Goal: Task Accomplishment & Management: Manage account settings

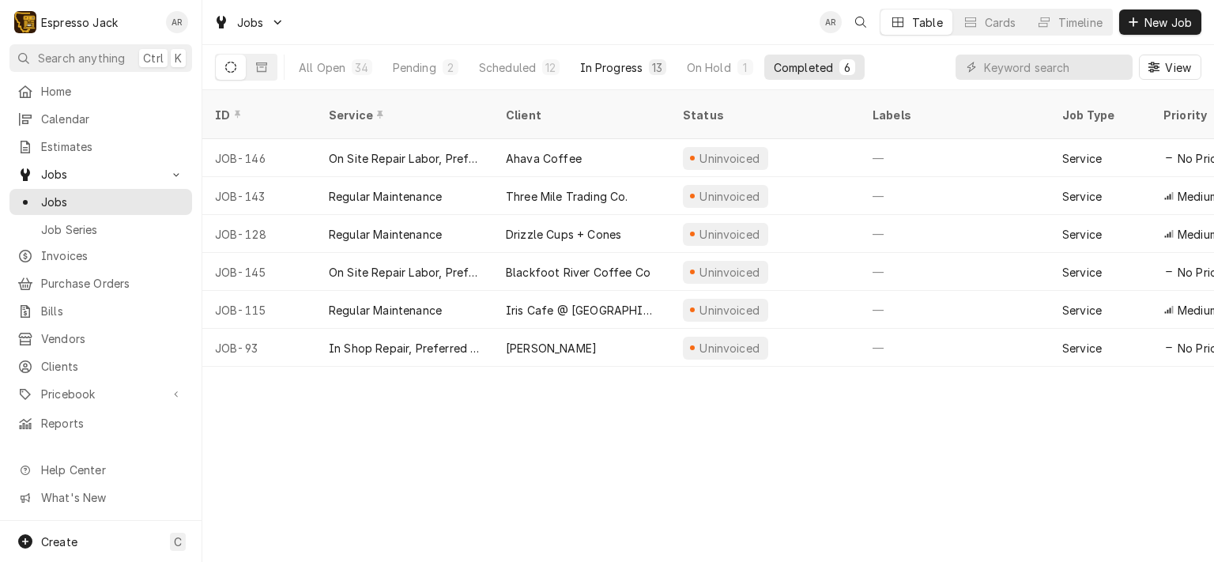
click at [616, 72] on div "In Progress" at bounding box center [611, 67] width 63 height 17
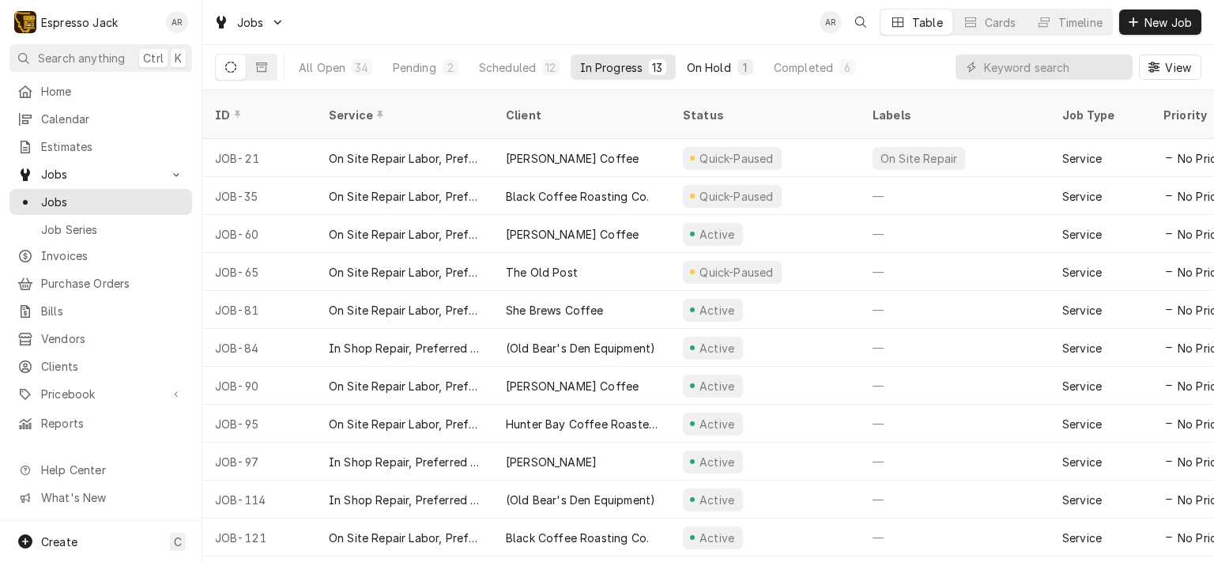
click at [704, 67] on div "On Hold" at bounding box center [709, 67] width 44 height 17
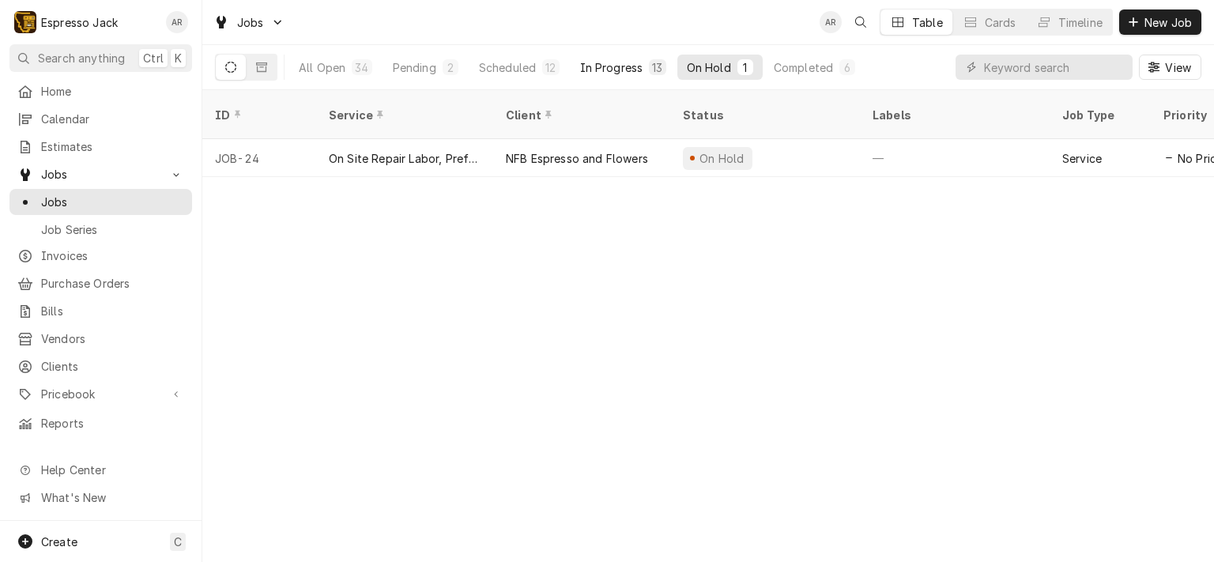
click at [620, 62] on div "In Progress" at bounding box center [611, 67] width 63 height 17
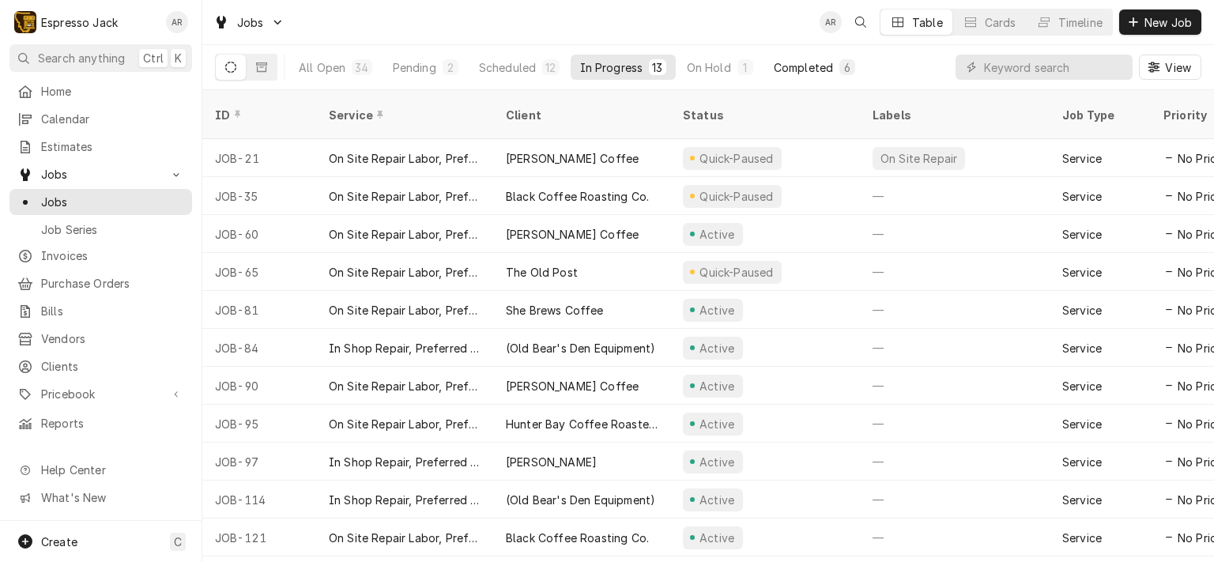
click at [806, 64] on div "Completed" at bounding box center [803, 67] width 59 height 17
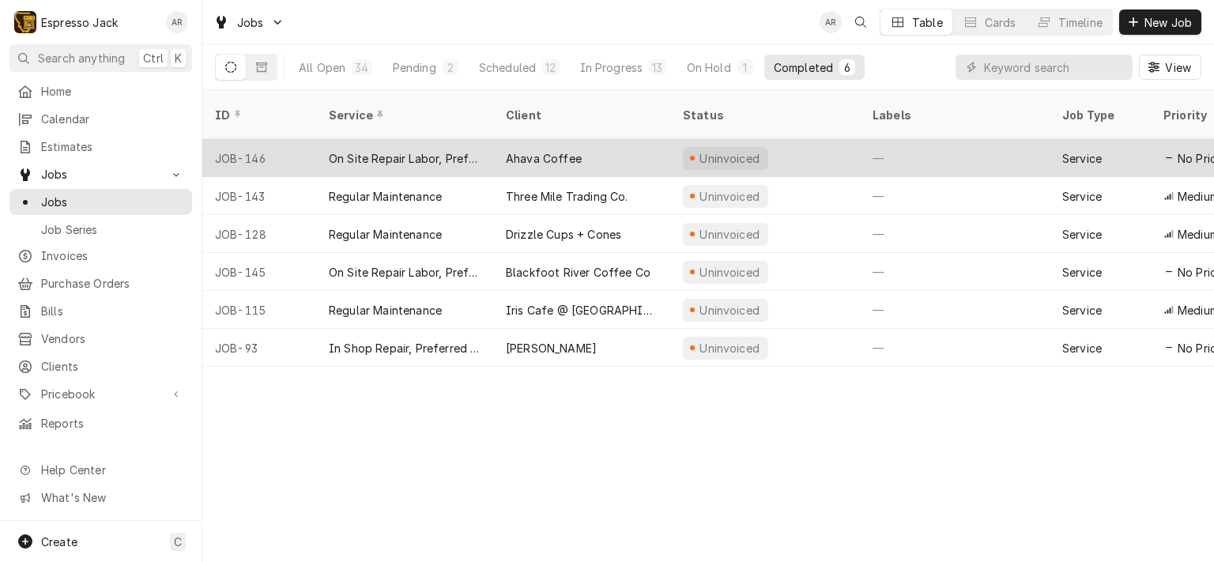
click at [591, 139] on div "Ahava Coffee" at bounding box center [581, 158] width 177 height 38
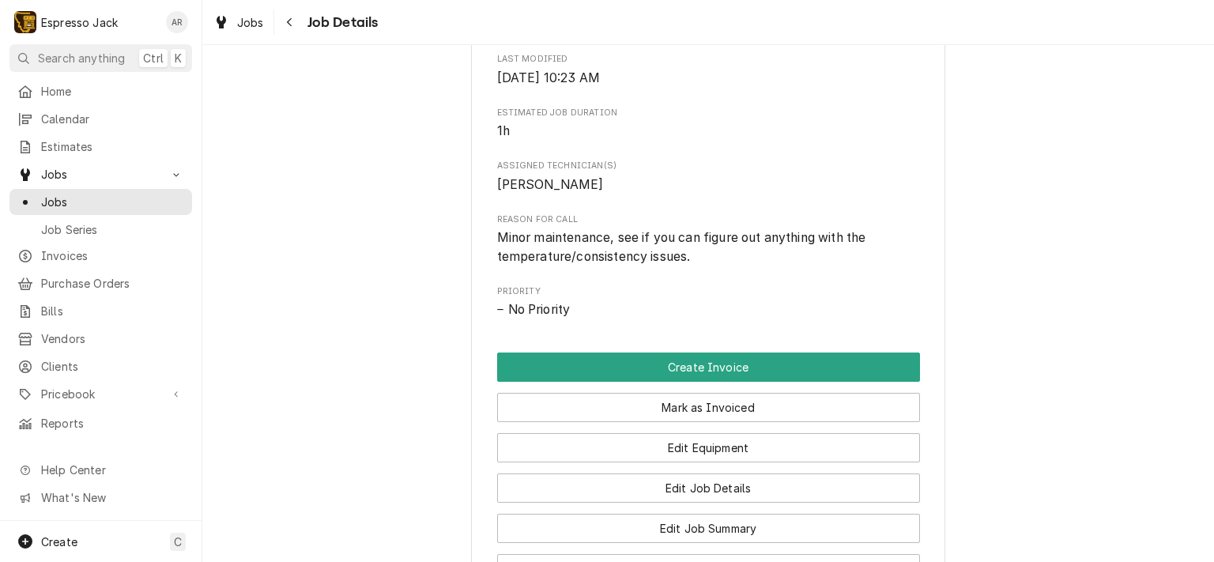
scroll to position [664, 0]
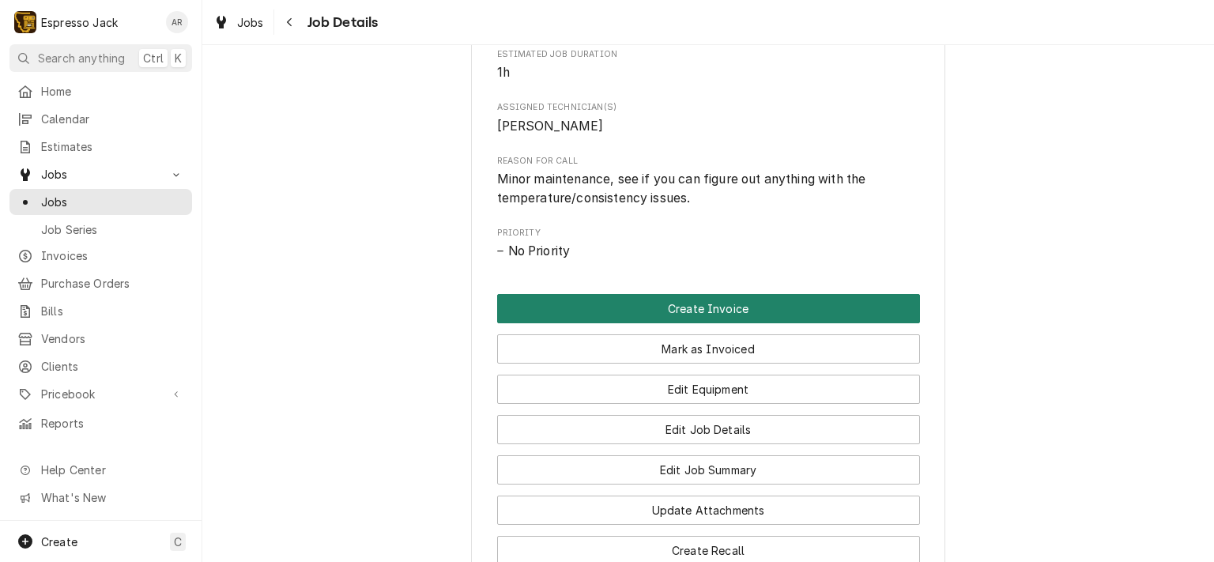
click at [708, 319] on button "Create Invoice" at bounding box center [708, 308] width 423 height 29
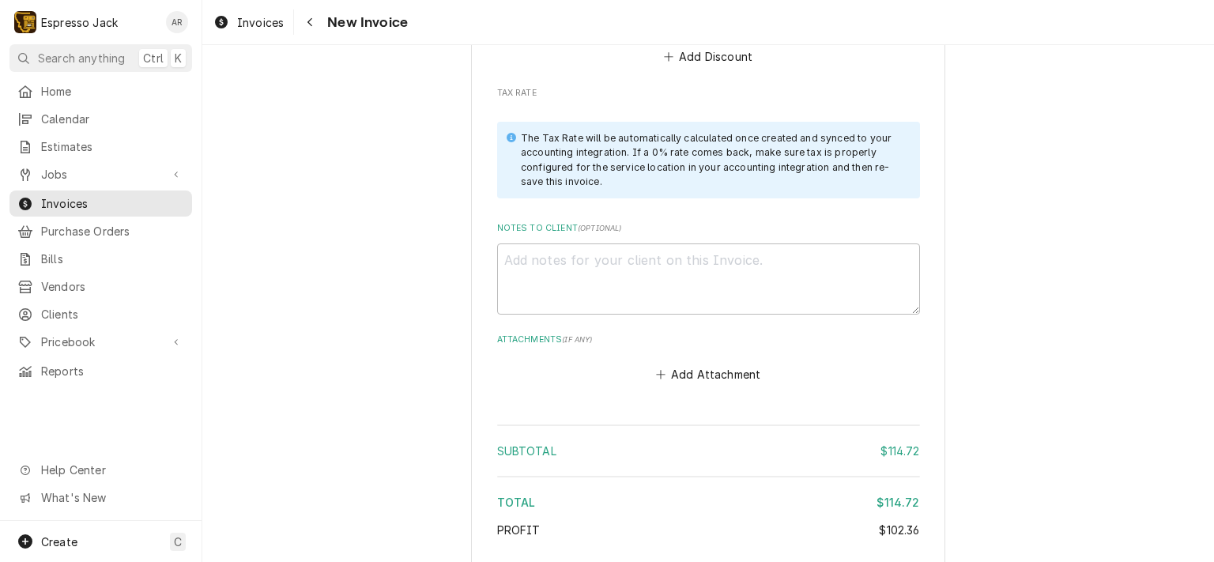
scroll to position [2118, 0]
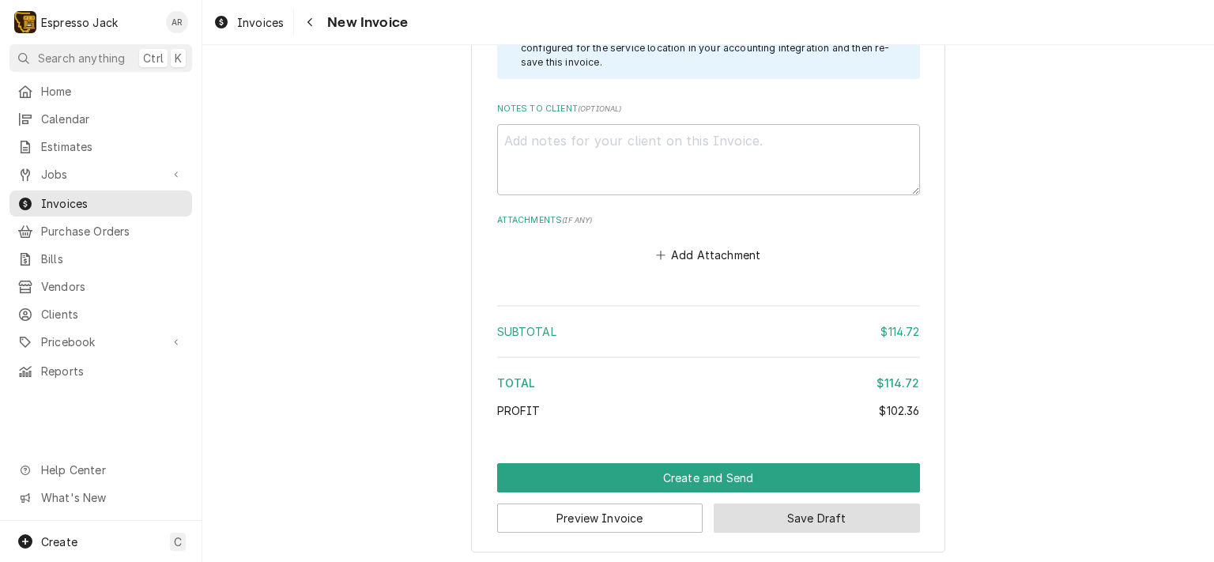
click at [800, 519] on button "Save Draft" at bounding box center [817, 518] width 206 height 29
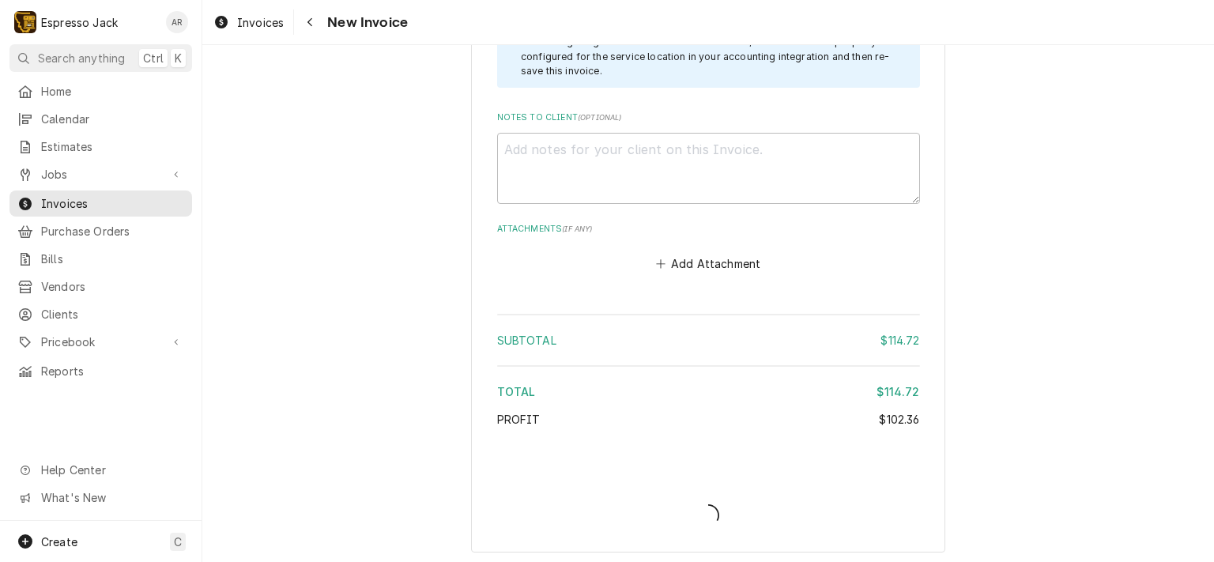
type textarea "x"
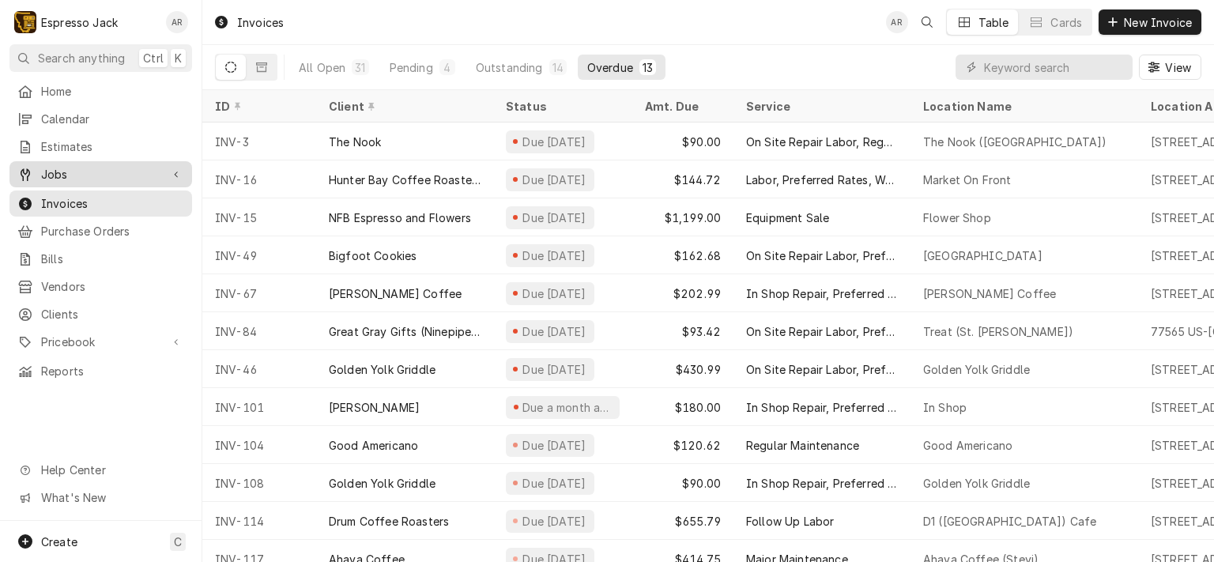
click at [110, 168] on span "Jobs" at bounding box center [100, 174] width 119 height 17
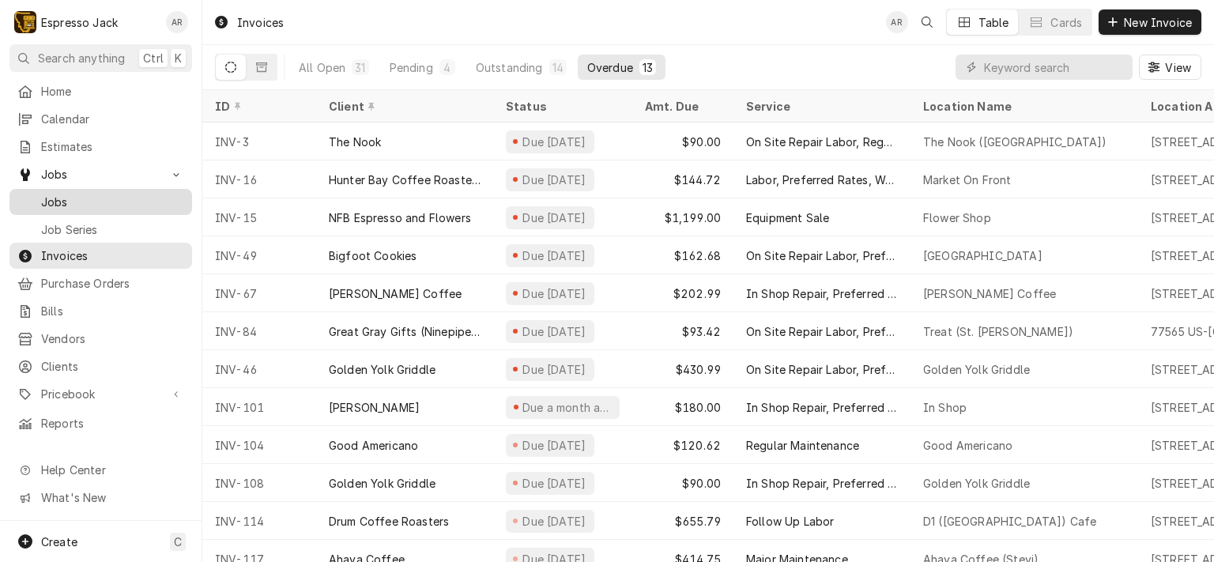
click at [105, 194] on span "Jobs" at bounding box center [112, 202] width 143 height 17
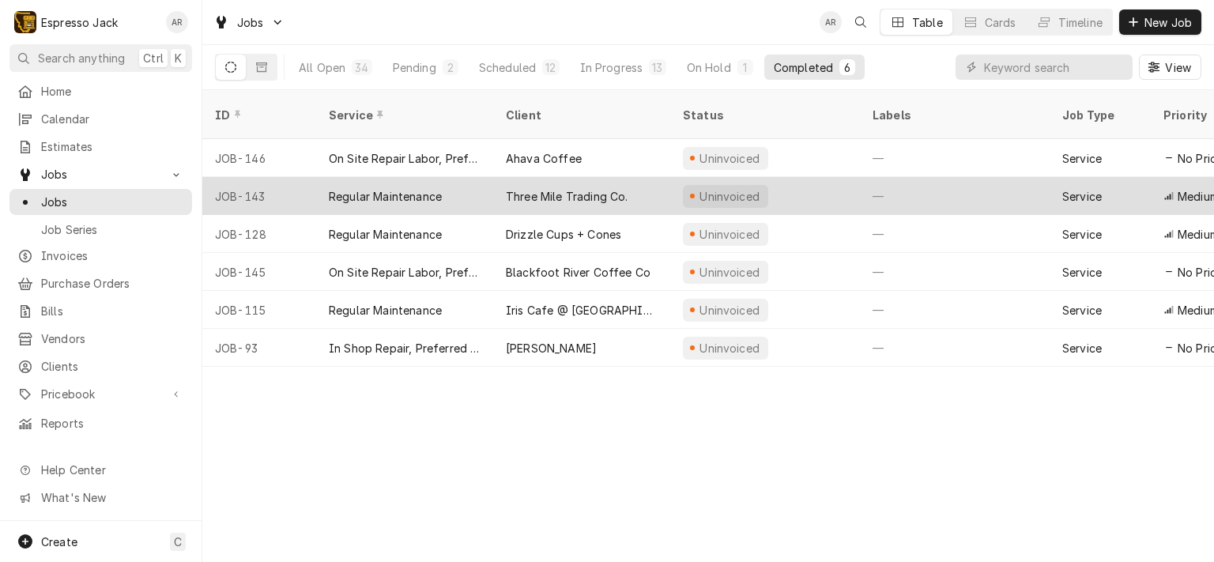
click at [546, 188] on div "Three Mile Trading Co." at bounding box center [567, 196] width 123 height 17
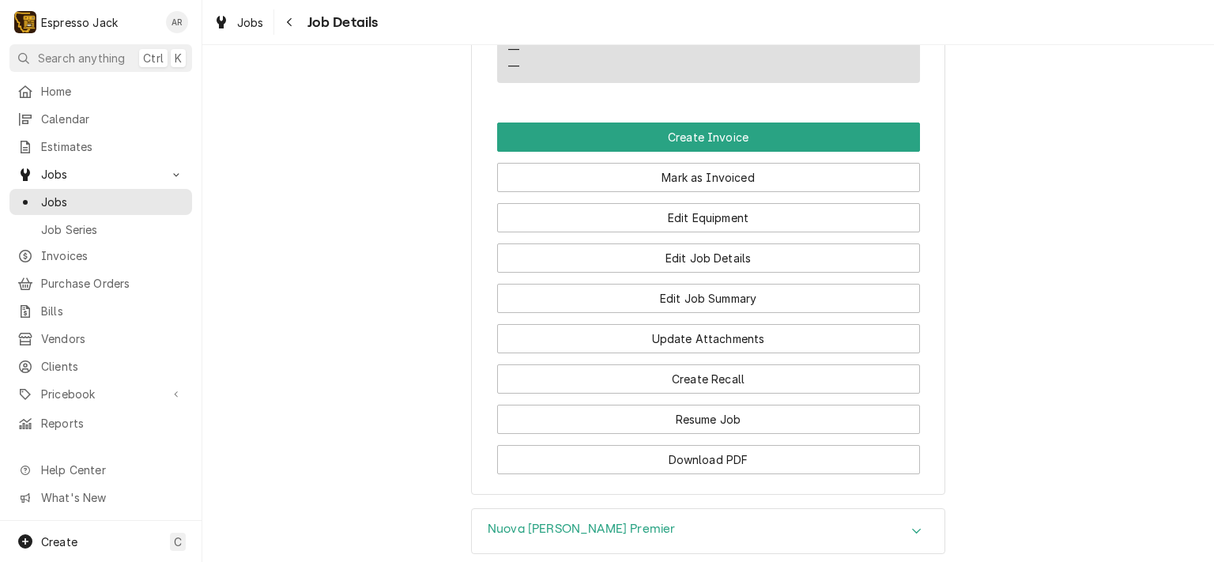
scroll to position [949, 0]
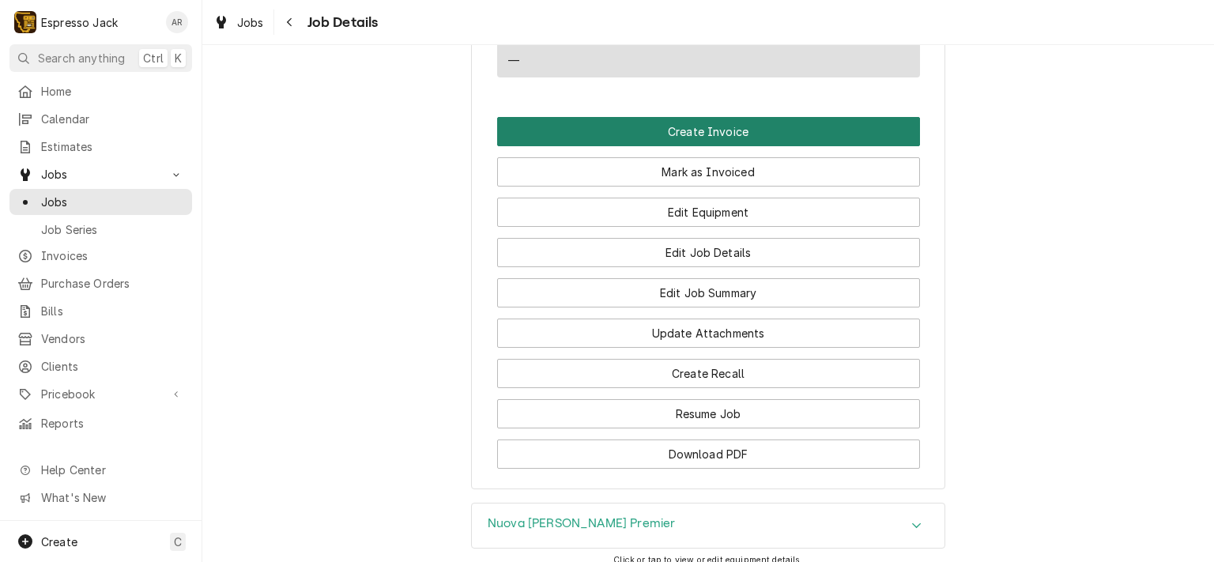
click at [791, 146] on button "Create Invoice" at bounding box center [708, 131] width 423 height 29
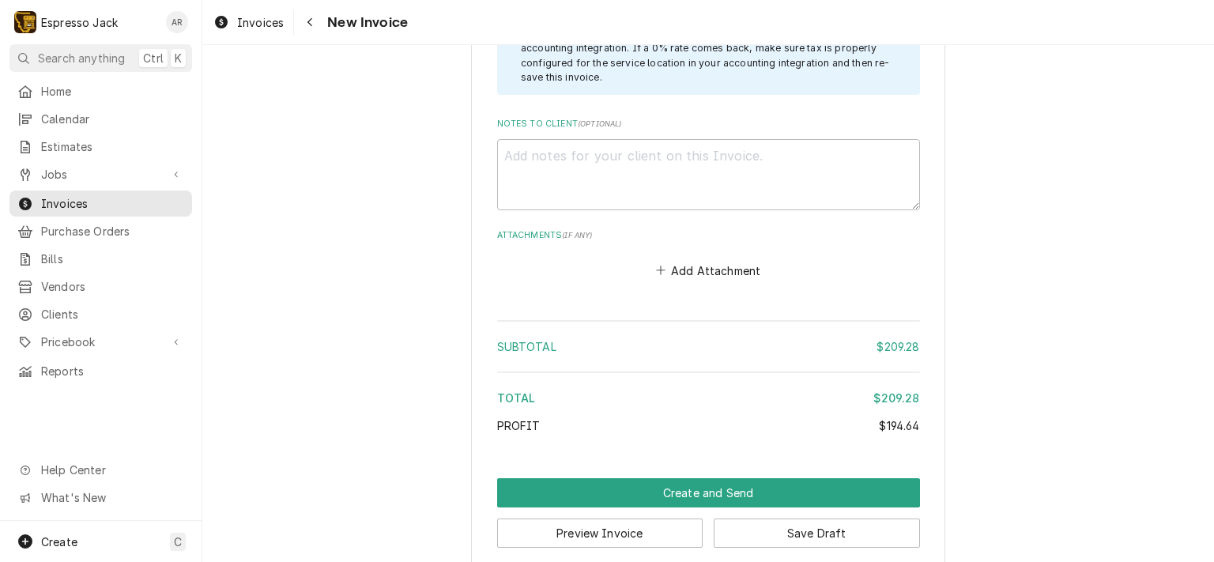
scroll to position [2072, 0]
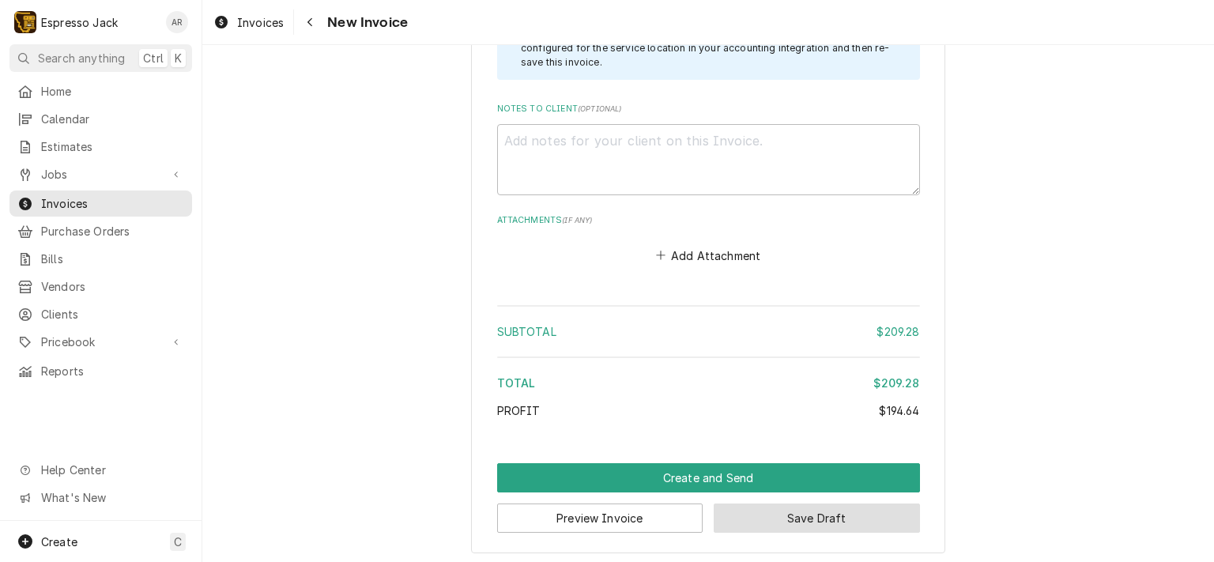
click at [806, 511] on button "Save Draft" at bounding box center [817, 518] width 206 height 29
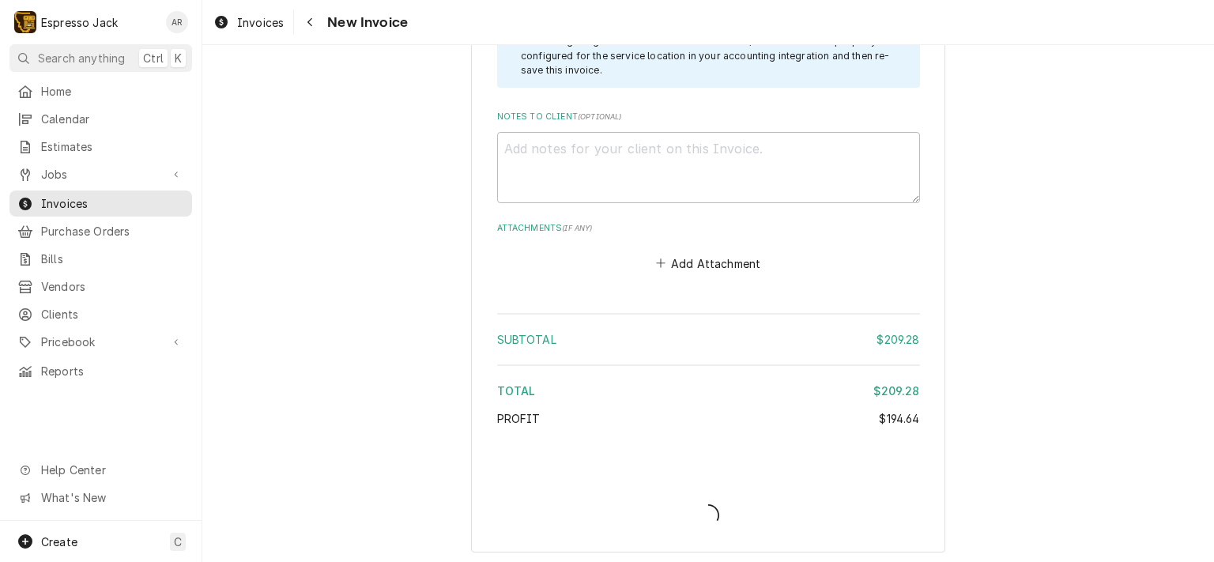
type textarea "x"
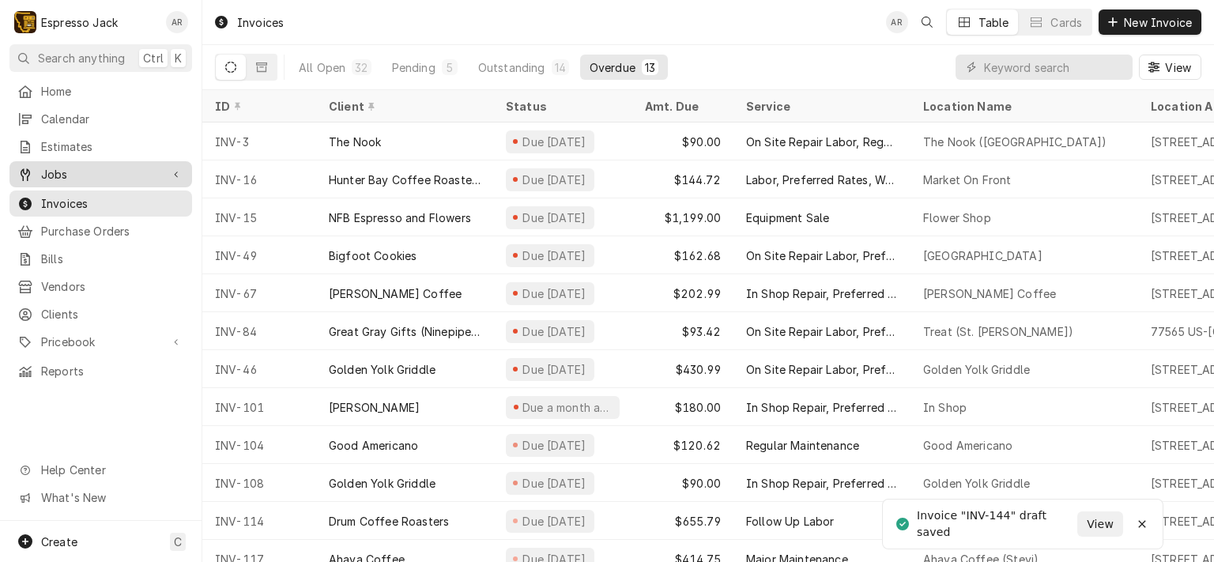
click at [60, 171] on span "Jobs" at bounding box center [100, 174] width 119 height 17
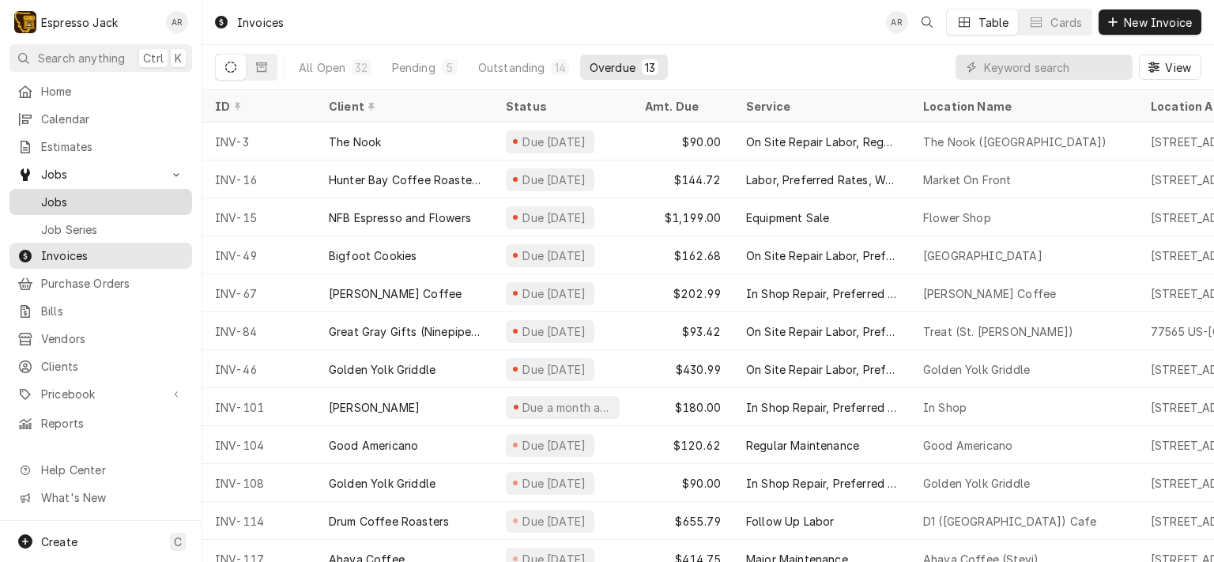
click at [74, 194] on span "Jobs" at bounding box center [112, 202] width 143 height 17
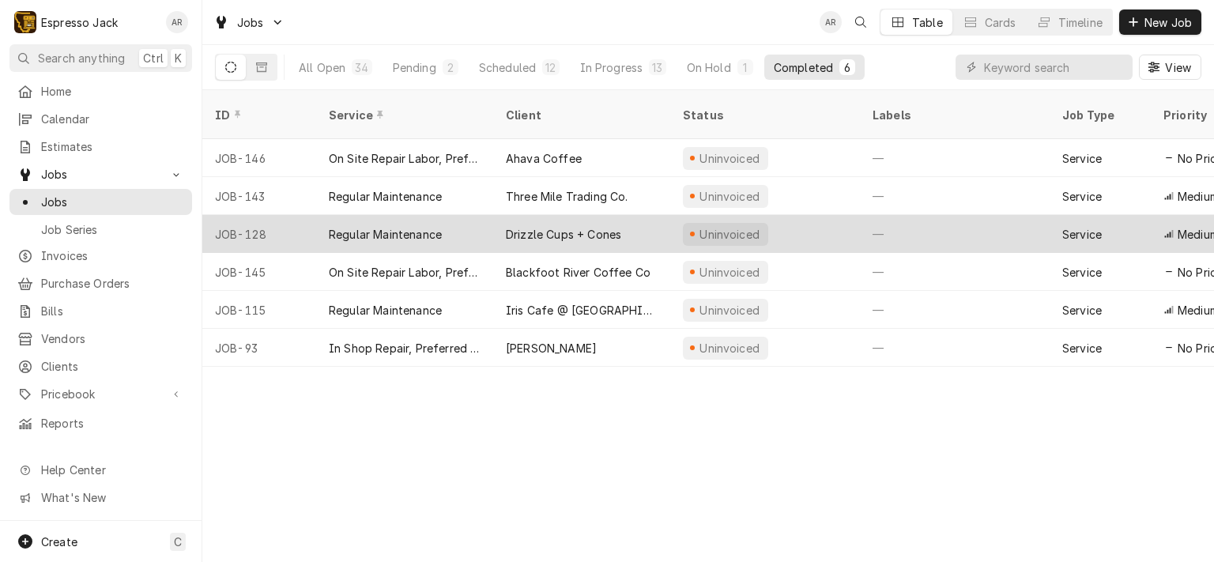
click at [558, 226] on div "Drizzle Cups + Cones" at bounding box center [563, 234] width 115 height 17
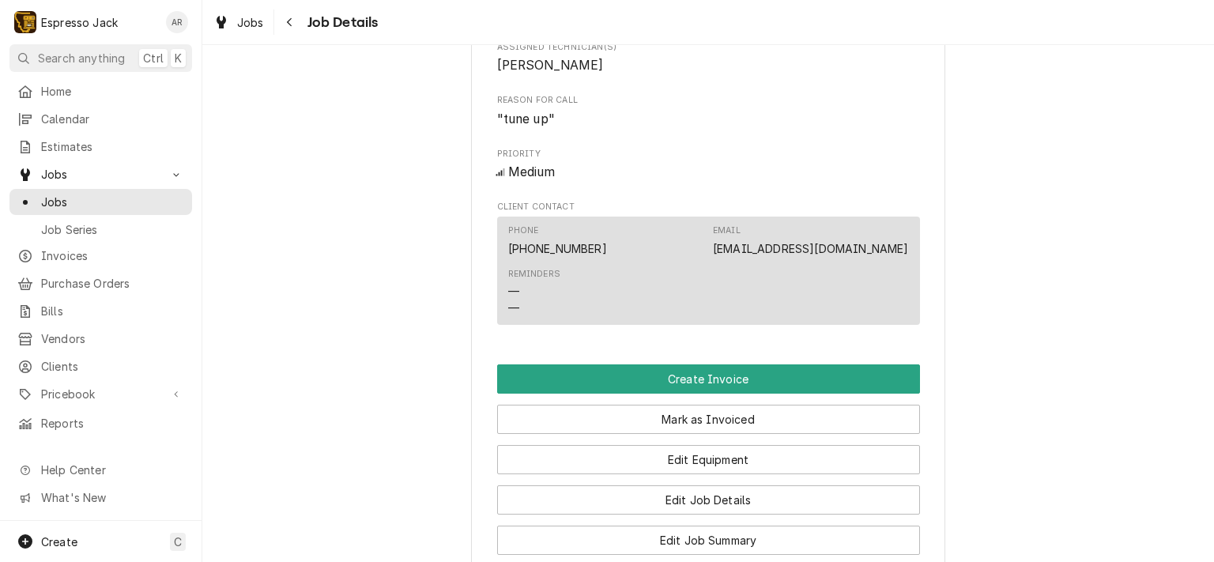
scroll to position [759, 0]
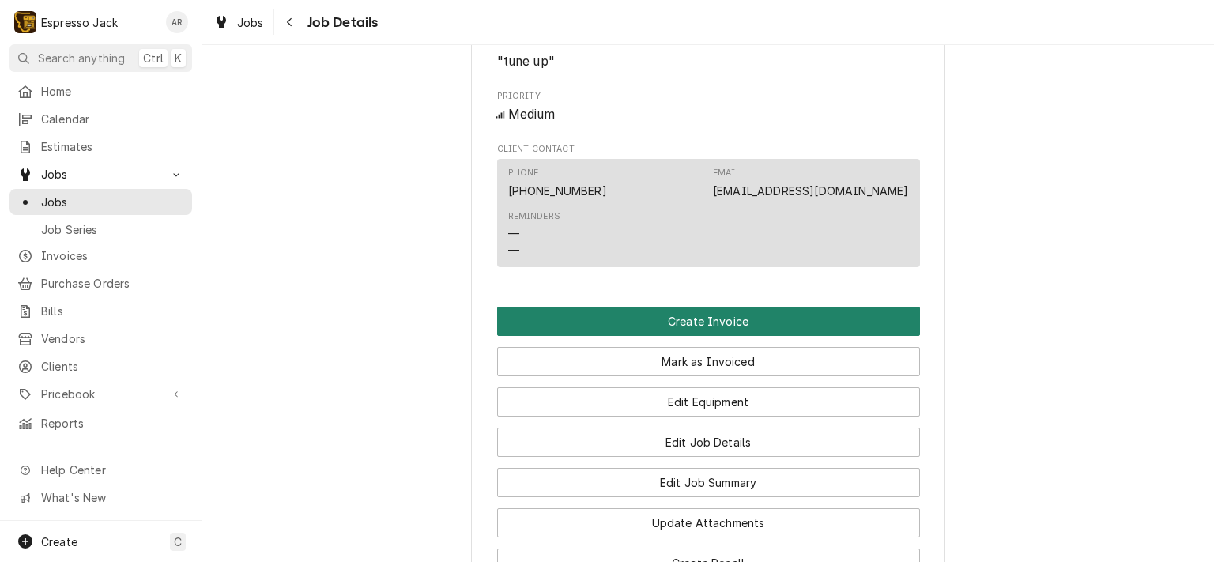
click at [689, 336] on button "Create Invoice" at bounding box center [708, 321] width 423 height 29
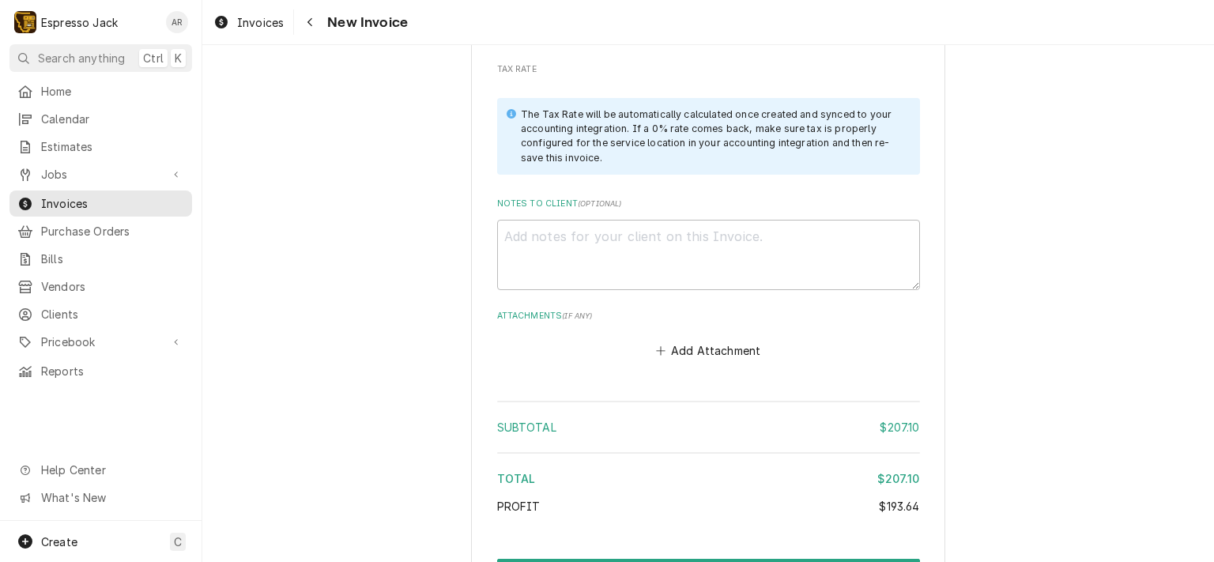
scroll to position [2415, 0]
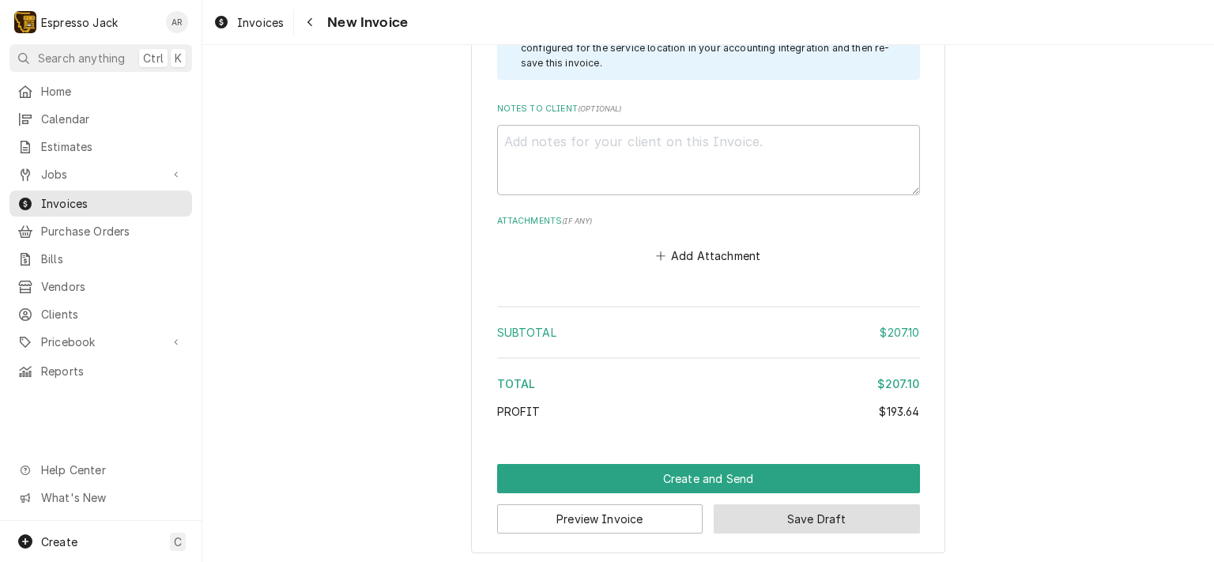
click at [826, 512] on button "Save Draft" at bounding box center [817, 518] width 206 height 29
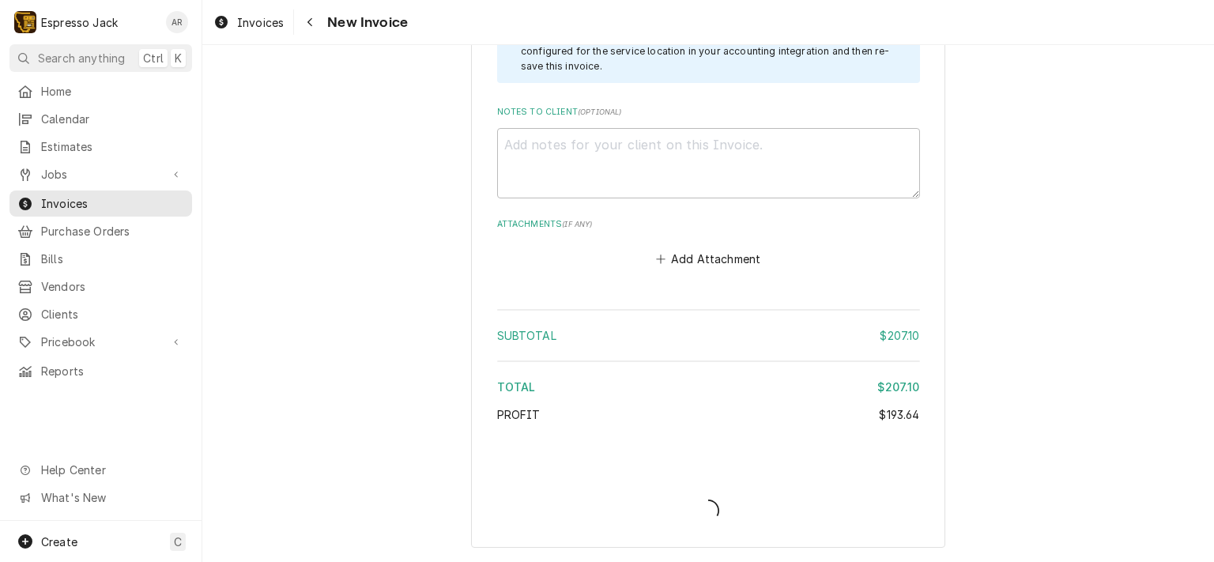
scroll to position [2407, 0]
type textarea "x"
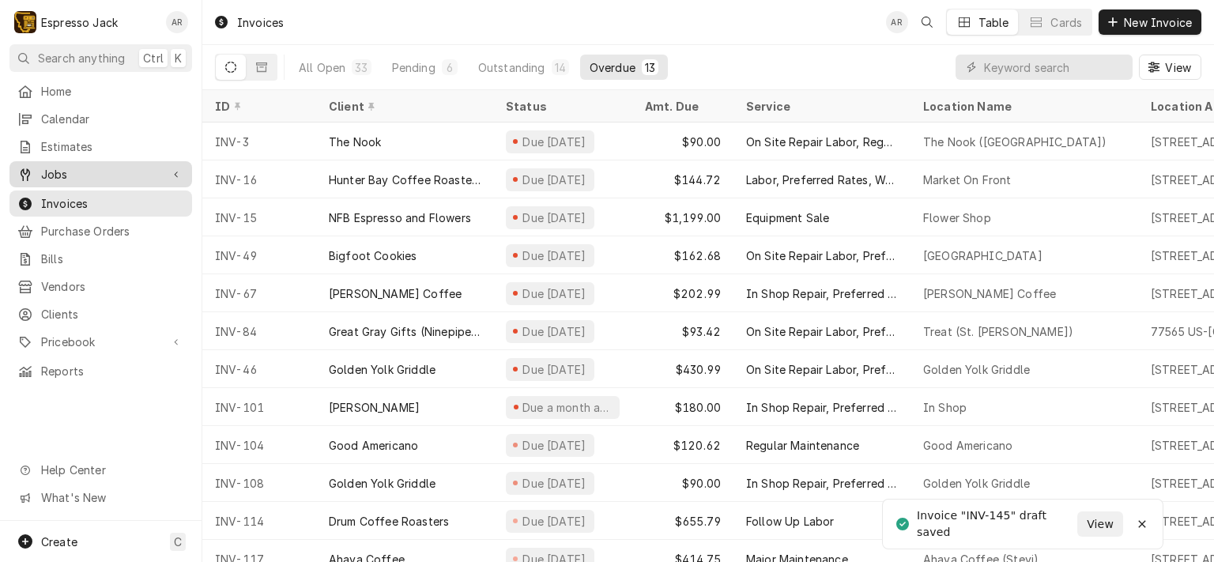
click at [73, 173] on span "Jobs" at bounding box center [100, 174] width 119 height 17
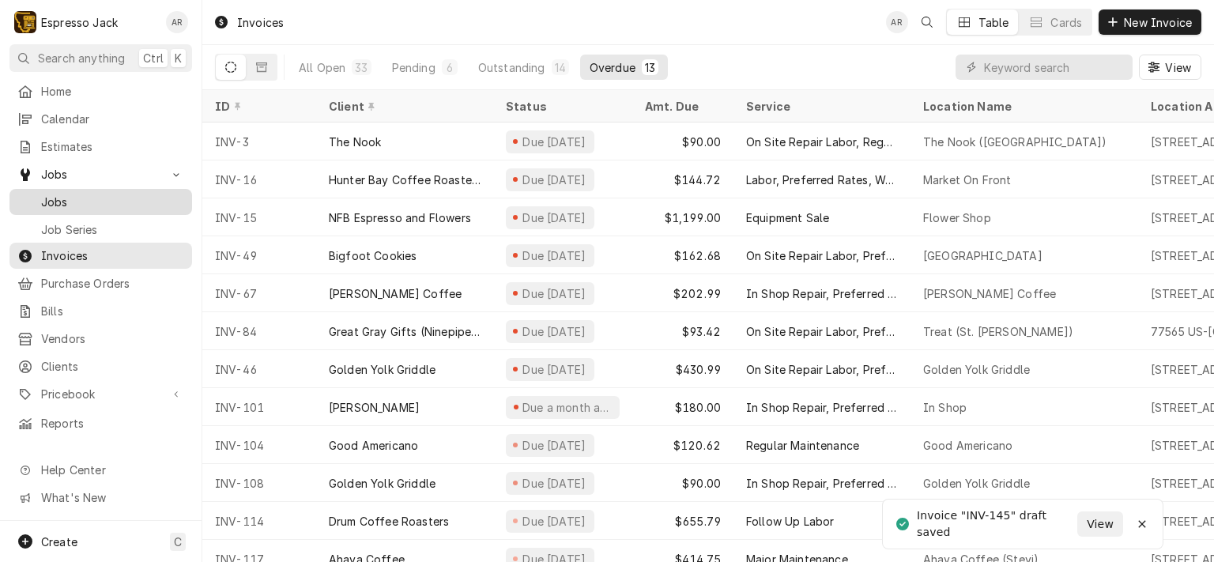
click at [67, 194] on span "Jobs" at bounding box center [112, 202] width 143 height 17
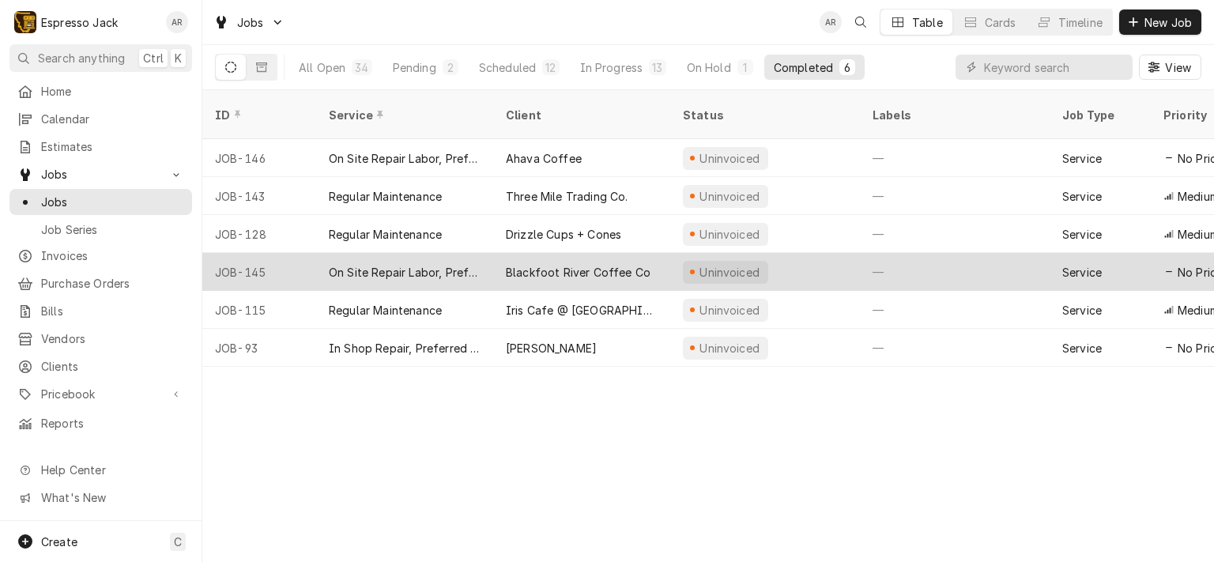
click at [533, 264] on div "Blackfoot River Coffee Co" at bounding box center [578, 272] width 145 height 17
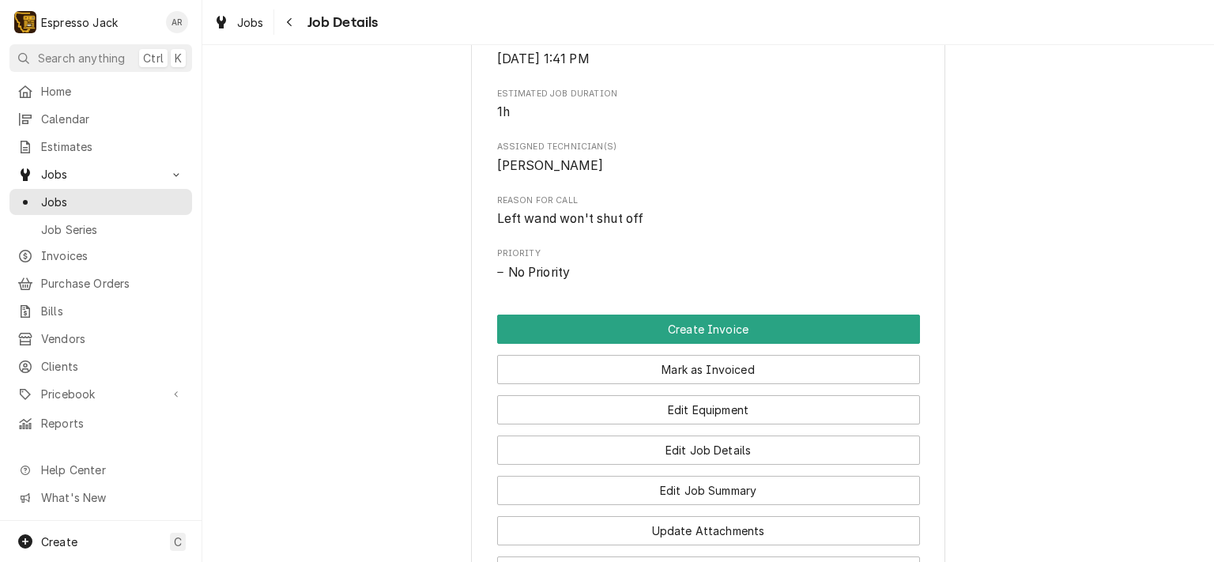
scroll to position [664, 0]
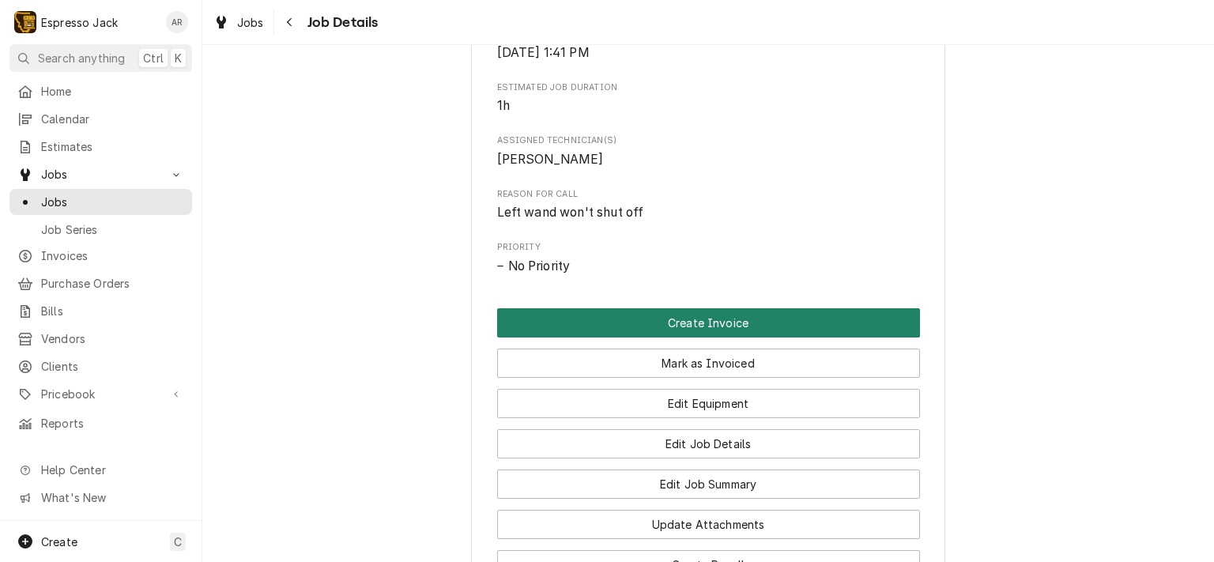
click at [821, 308] on button "Create Invoice" at bounding box center [708, 322] width 423 height 29
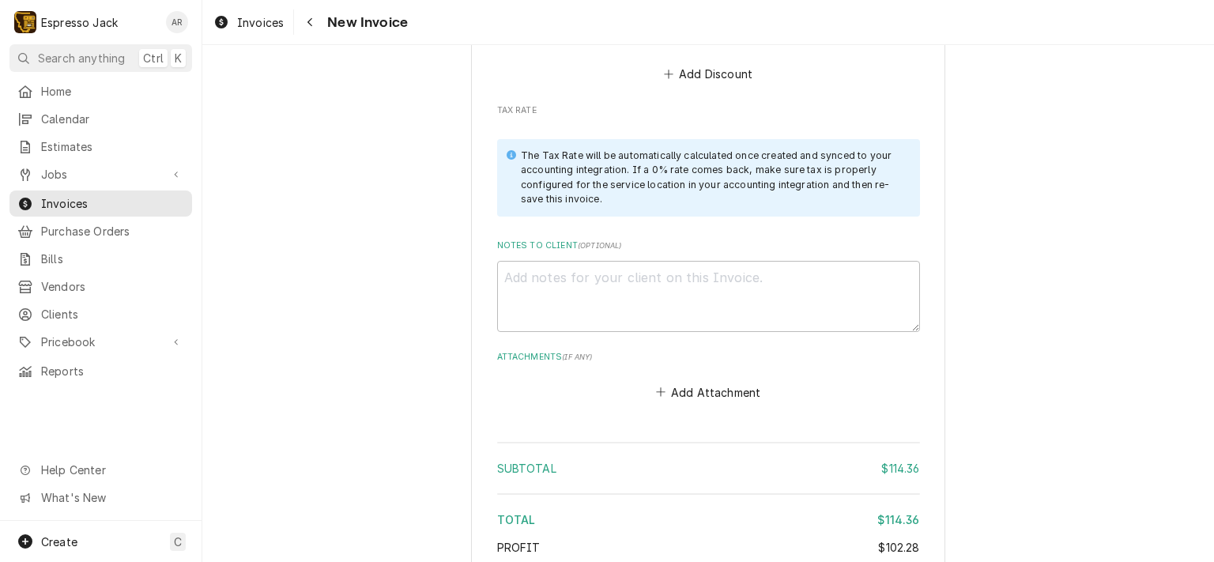
scroll to position [2034, 0]
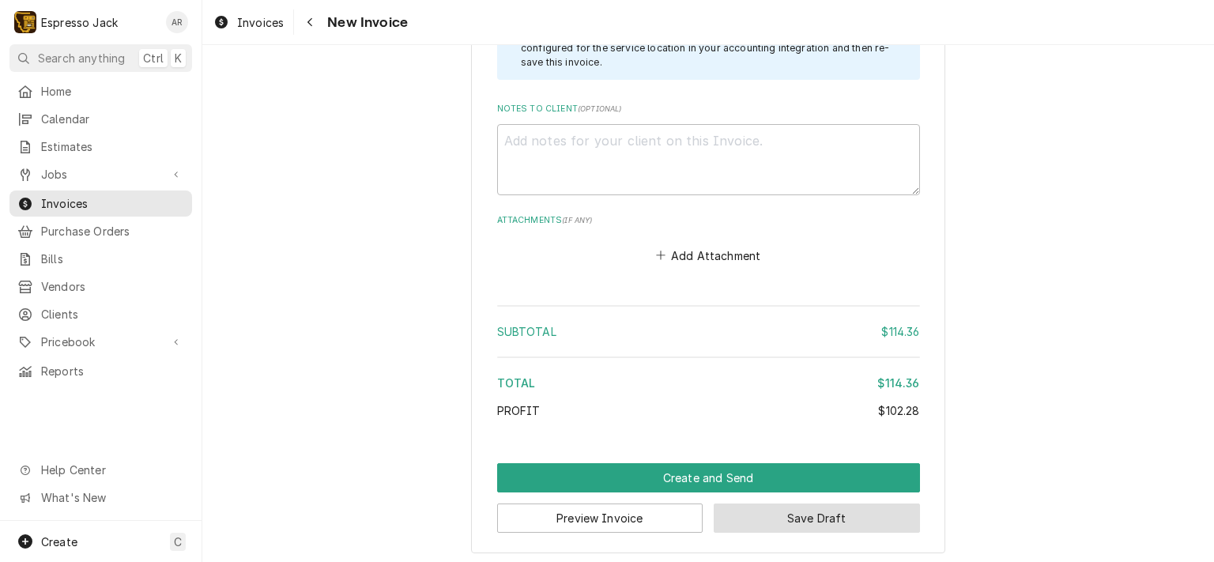
click at [887, 518] on button "Save Draft" at bounding box center [817, 518] width 206 height 29
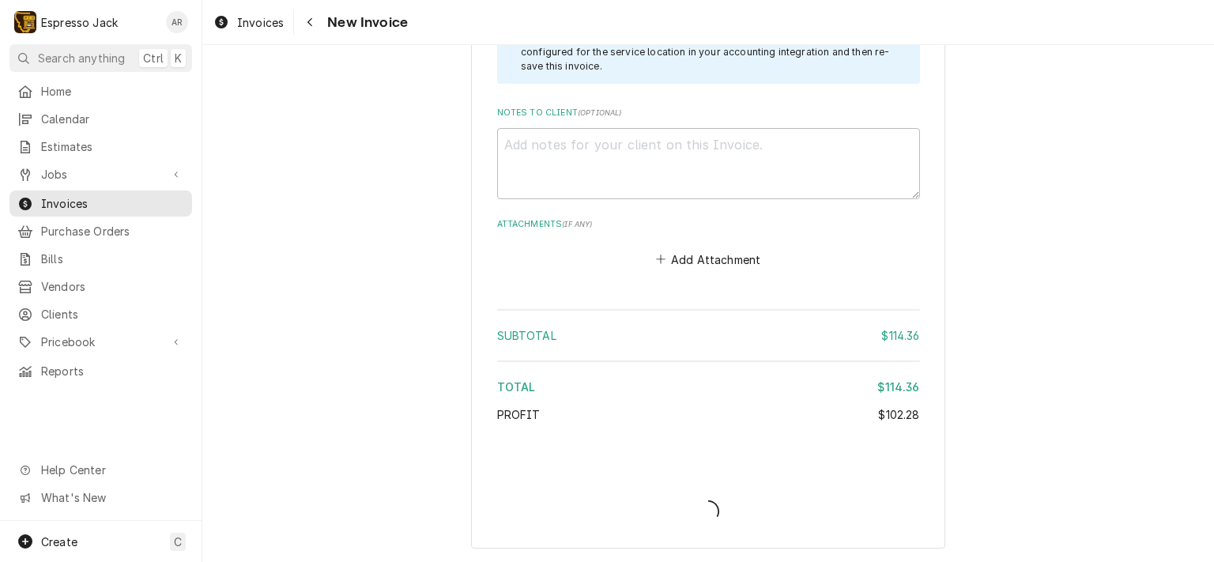
scroll to position [2026, 0]
type textarea "x"
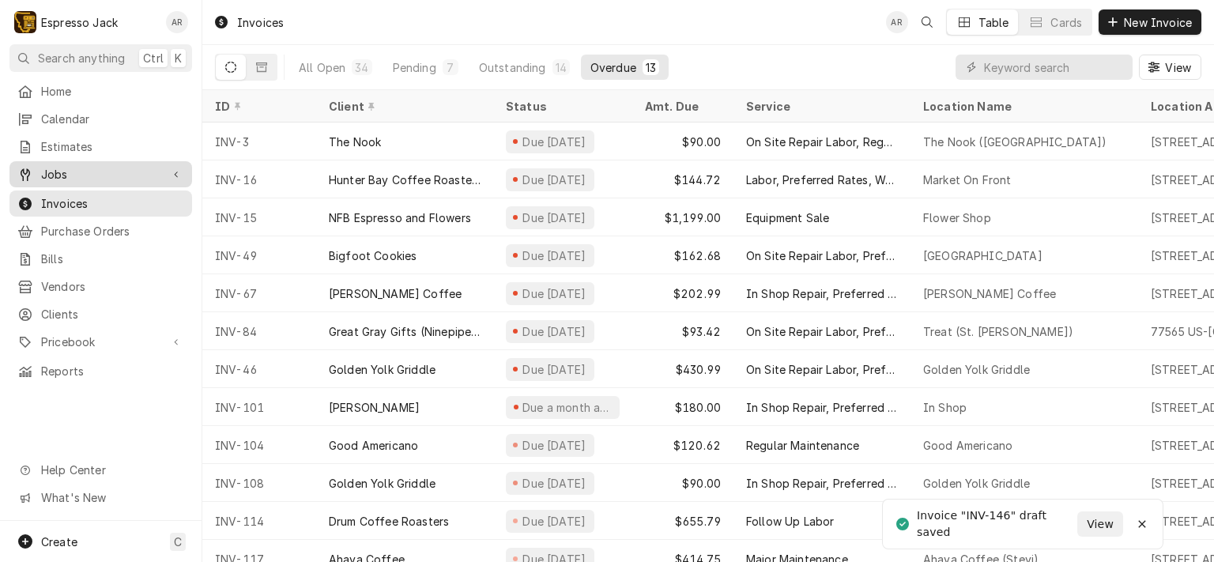
click at [100, 169] on span "Jobs" at bounding box center [100, 174] width 119 height 17
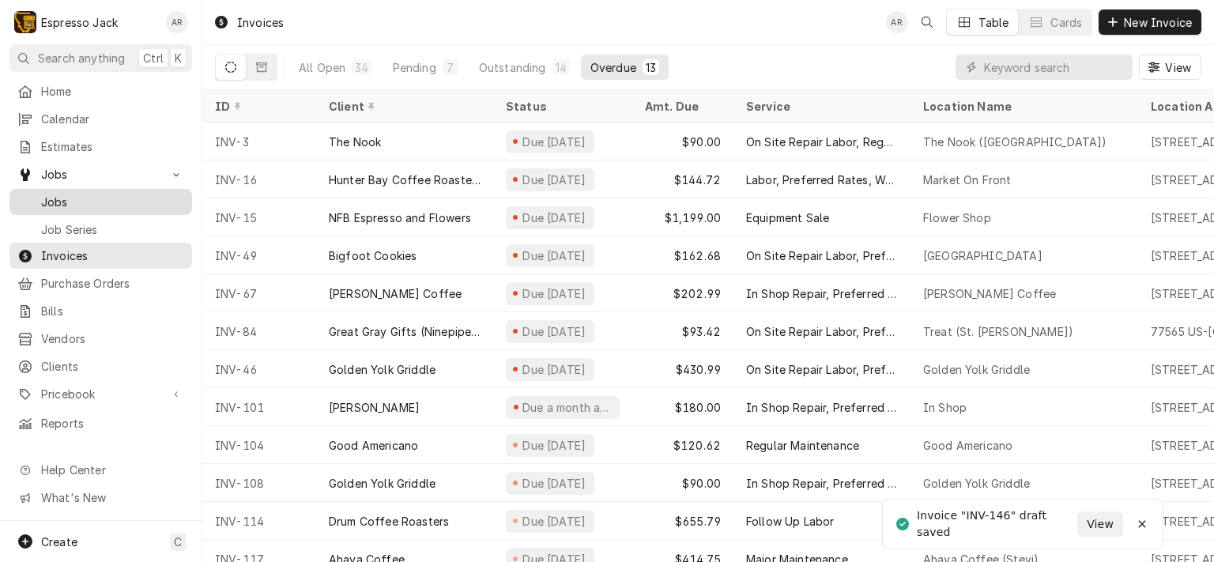
click at [106, 196] on span "Jobs" at bounding box center [112, 202] width 143 height 17
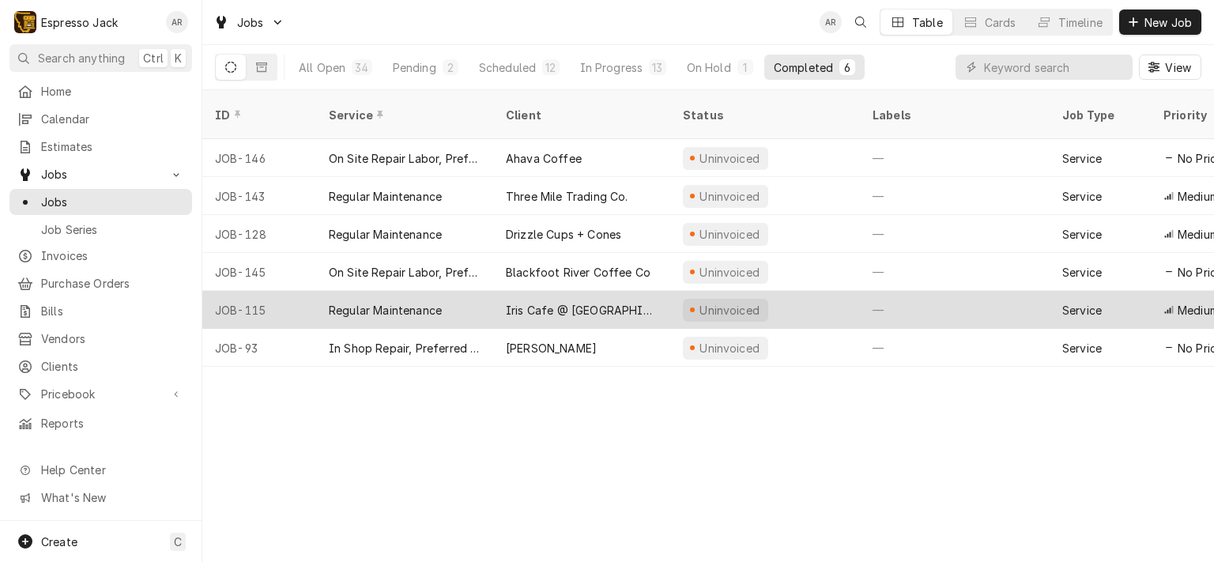
click at [582, 302] on div "Iris Cafe @ [GEOGRAPHIC_DATA]" at bounding box center [582, 310] width 152 height 17
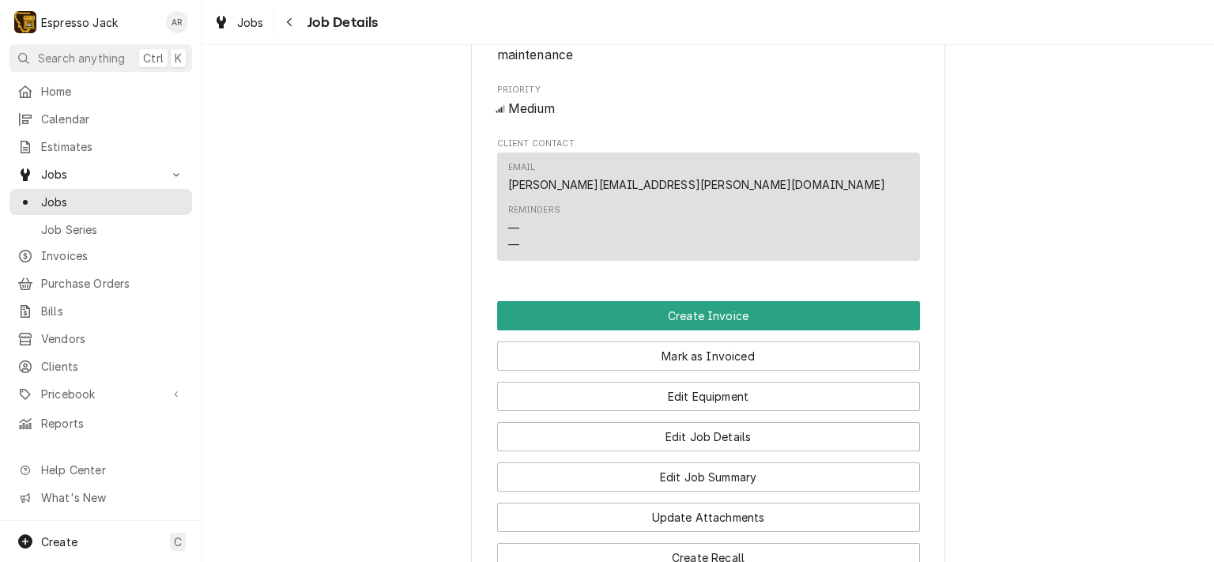
scroll to position [854, 0]
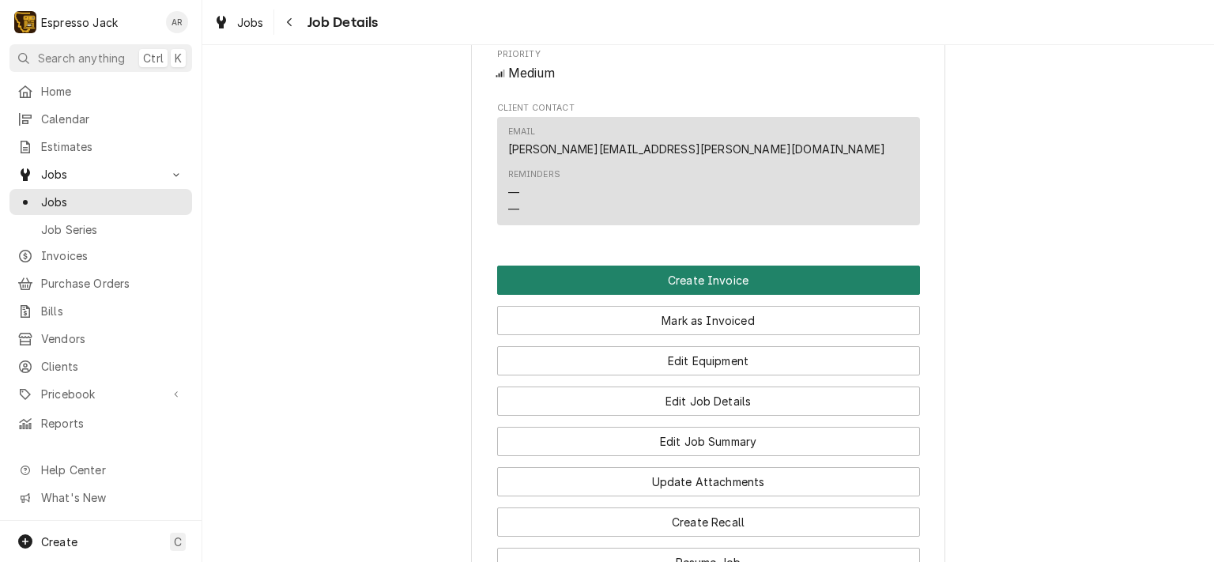
click at [806, 295] on button "Create Invoice" at bounding box center [708, 280] width 423 height 29
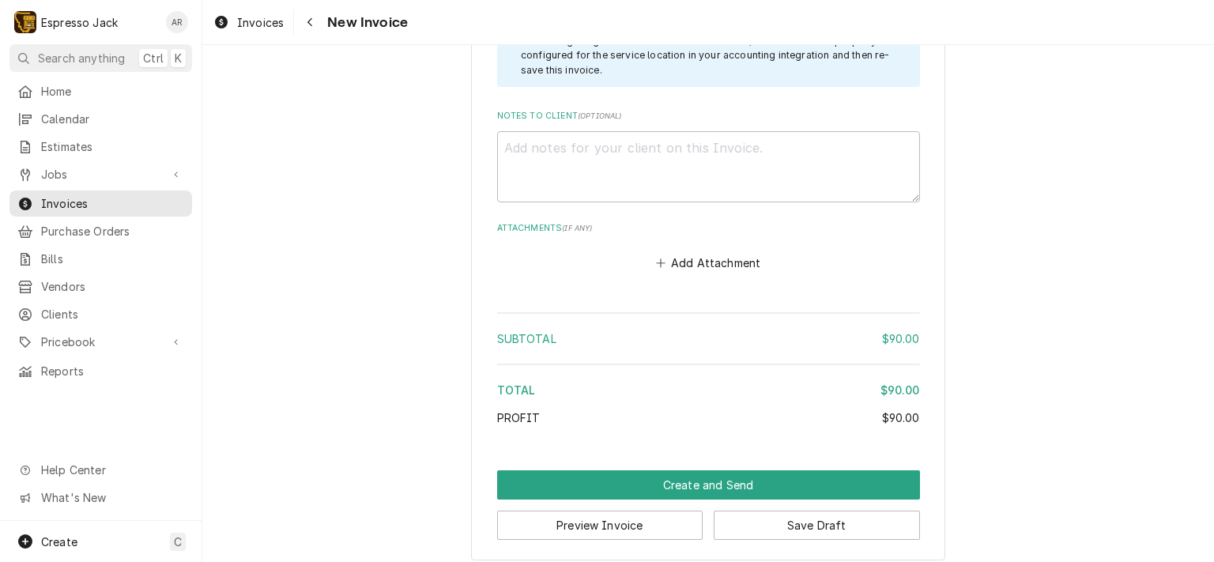
scroll to position [1504, 0]
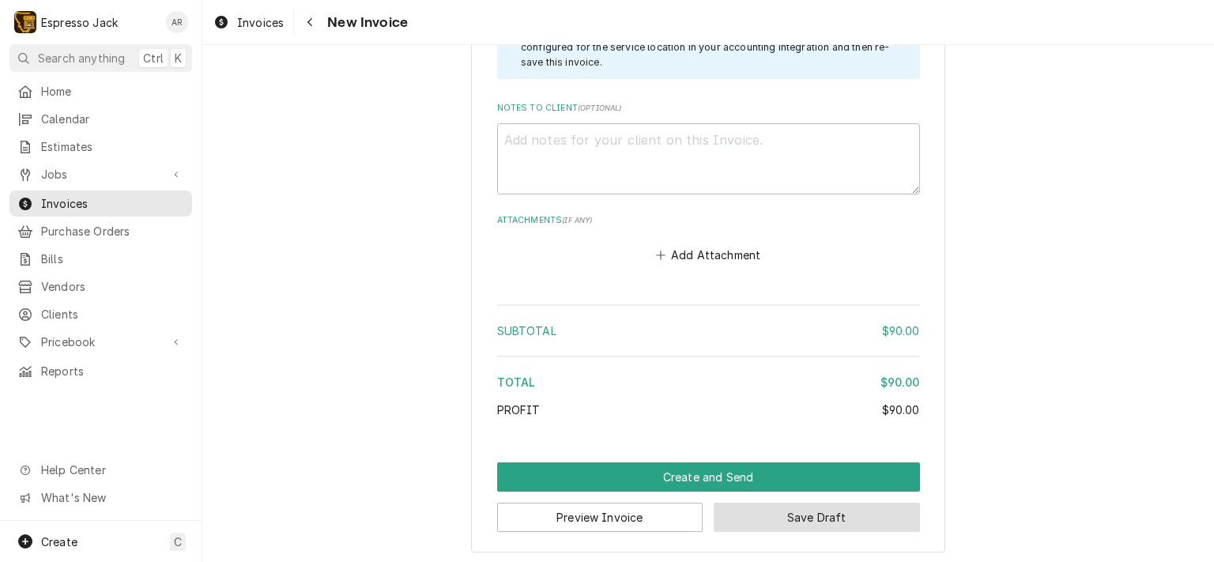
click at [861, 514] on button "Save Draft" at bounding box center [817, 517] width 206 height 29
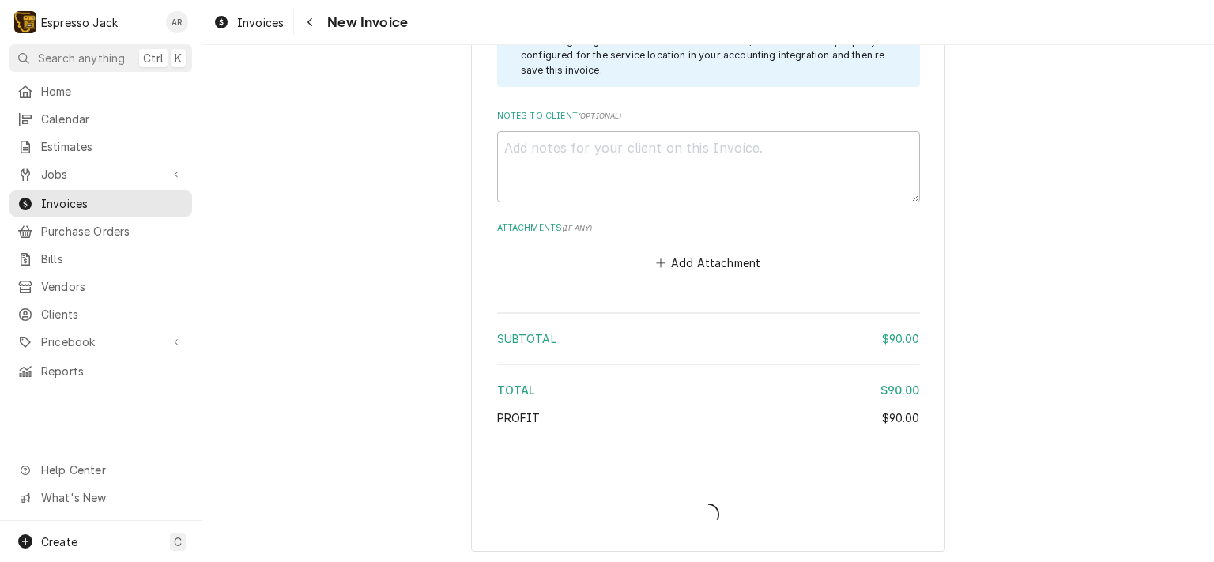
type textarea "x"
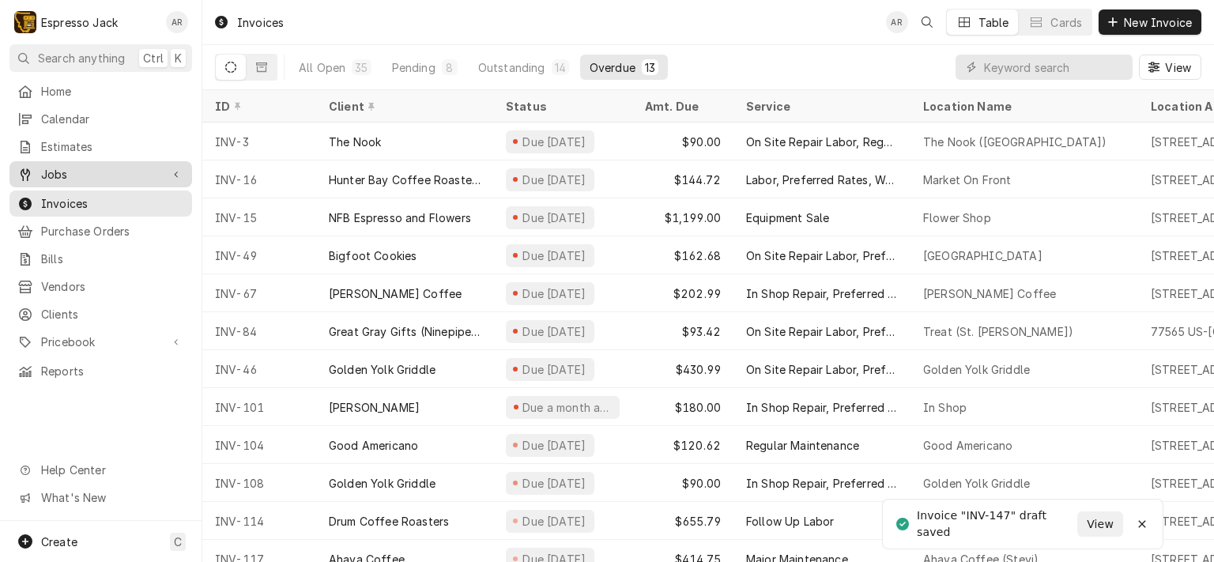
click at [82, 174] on span "Jobs" at bounding box center [100, 174] width 119 height 17
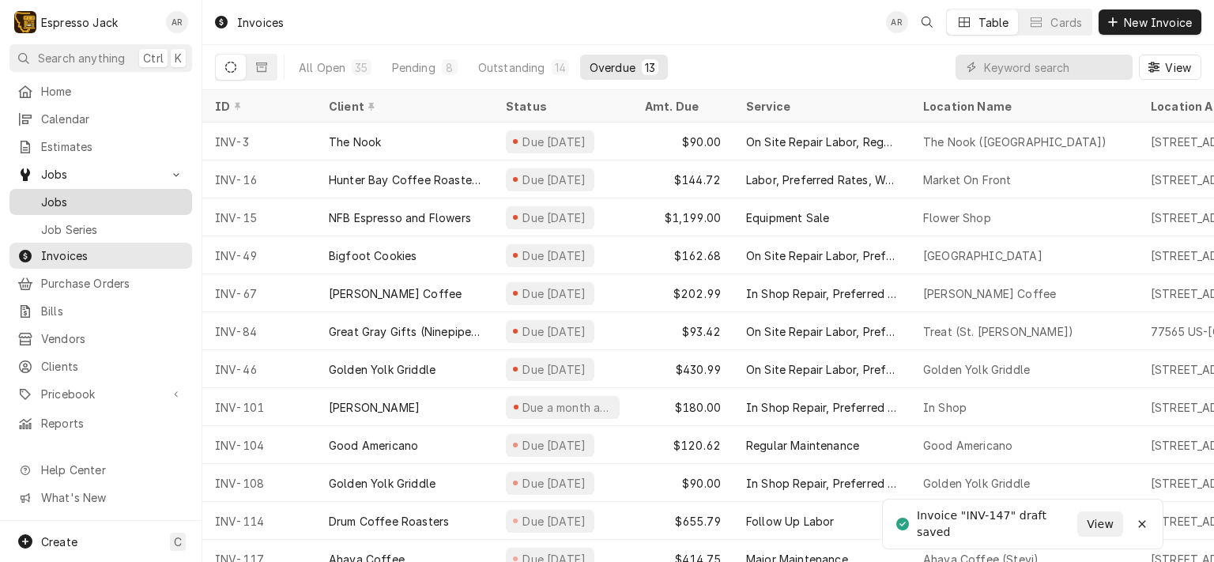
click at [94, 198] on span "Jobs" at bounding box center [112, 202] width 143 height 17
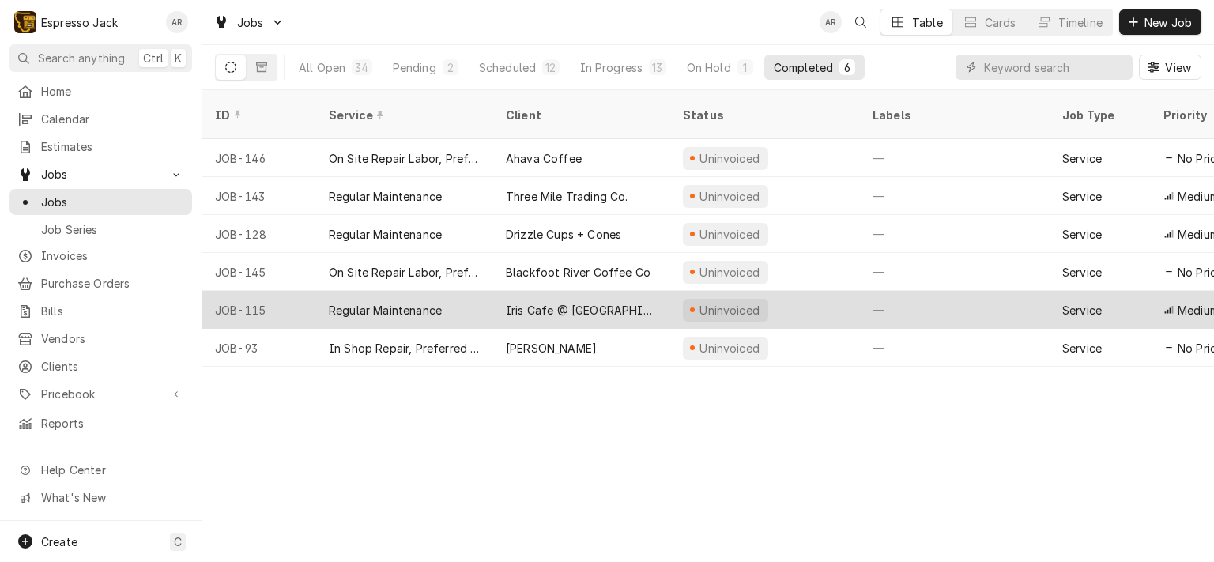
click at [531, 302] on div "Iris Cafe @ [GEOGRAPHIC_DATA]" at bounding box center [582, 310] width 152 height 17
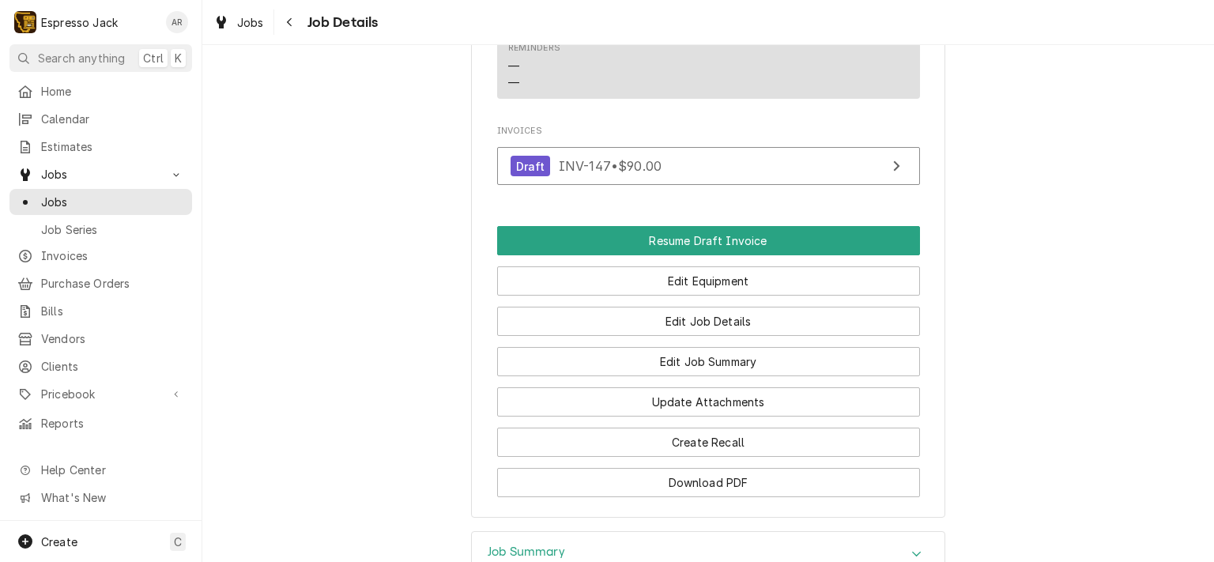
scroll to position [1044, 0]
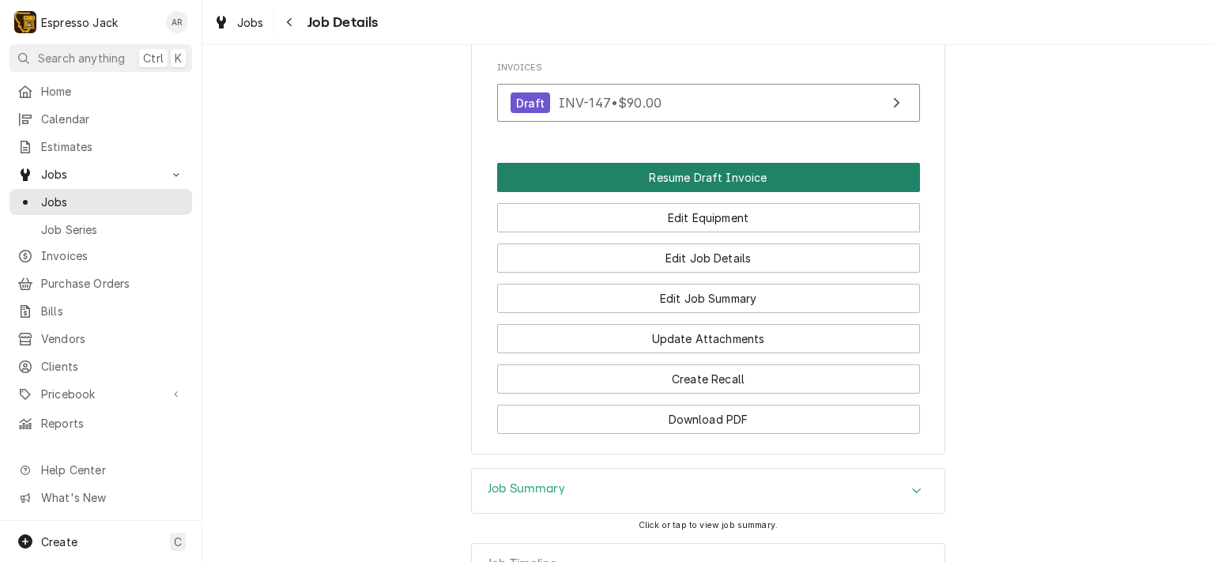
click at [787, 192] on button "Resume Draft Invoice" at bounding box center [708, 177] width 423 height 29
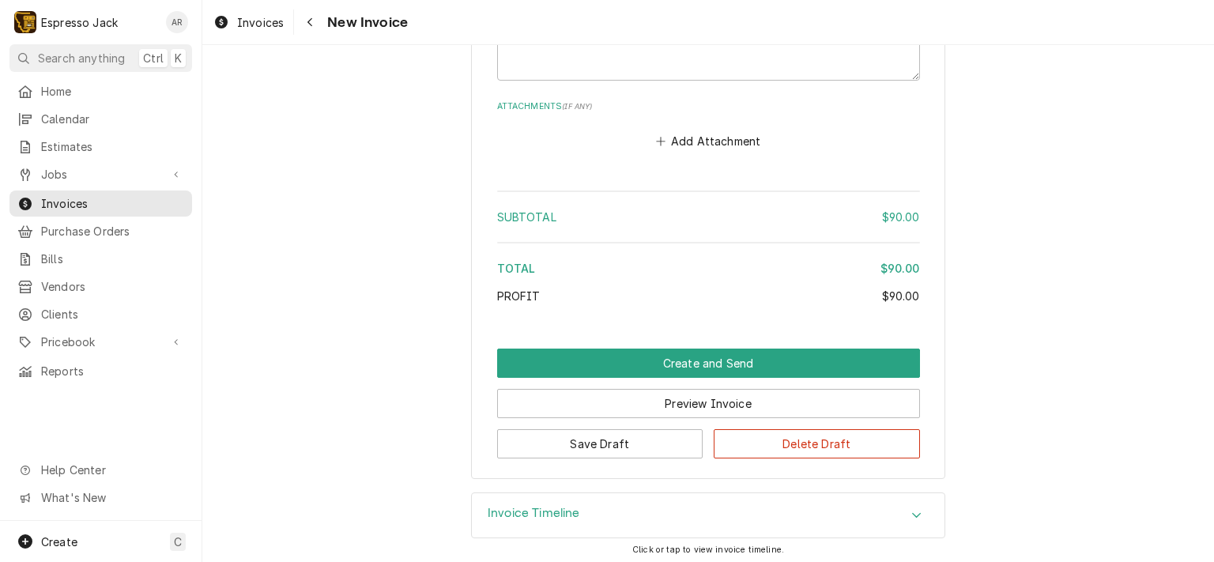
scroll to position [1618, 0]
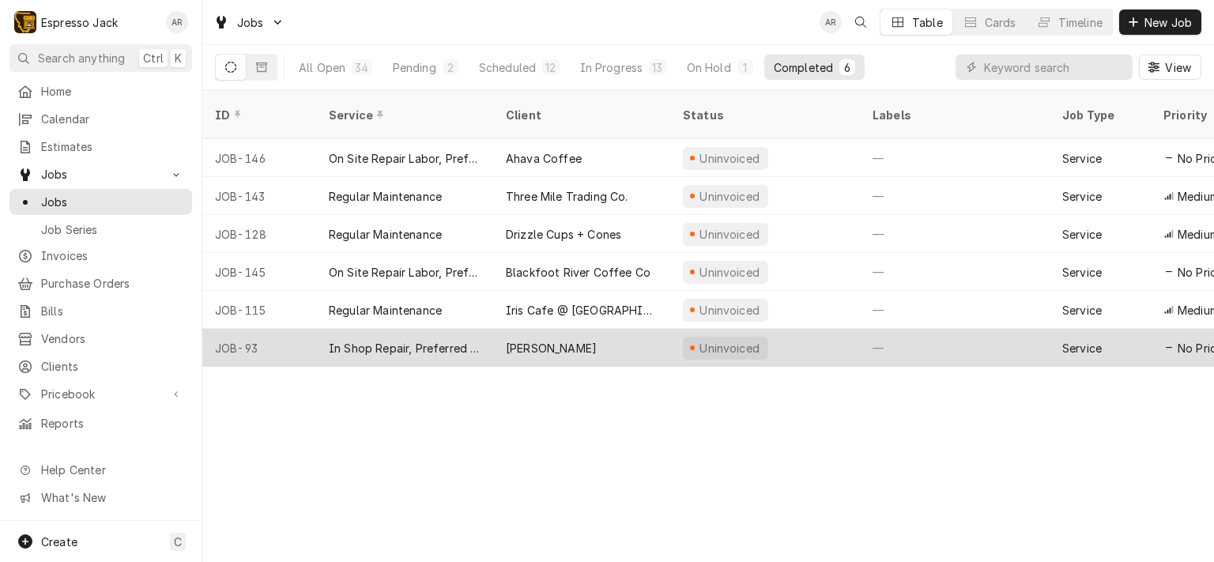
click at [565, 340] on div "[PERSON_NAME]" at bounding box center [551, 348] width 91 height 17
